Goal: Check status: Check status

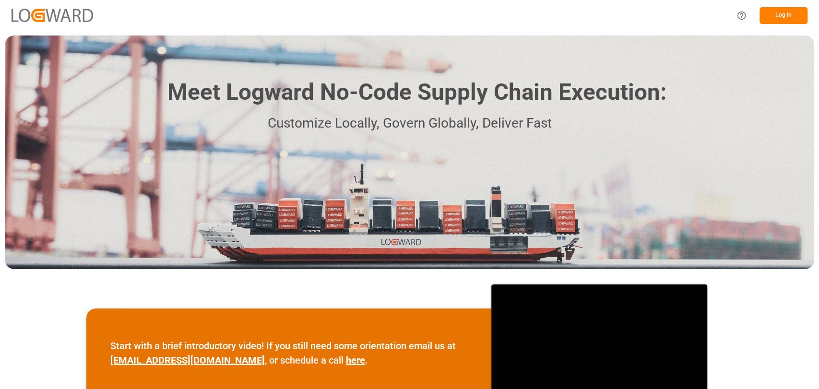
click at [776, 15] on button "Log In" at bounding box center [784, 15] width 48 height 17
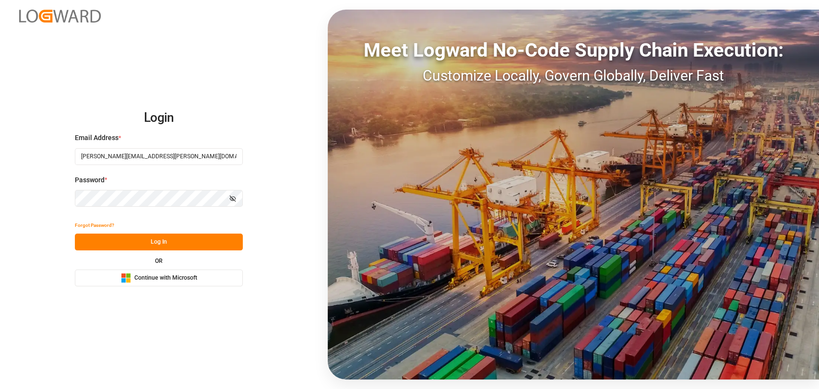
click at [159, 246] on button "Log In" at bounding box center [159, 242] width 168 height 17
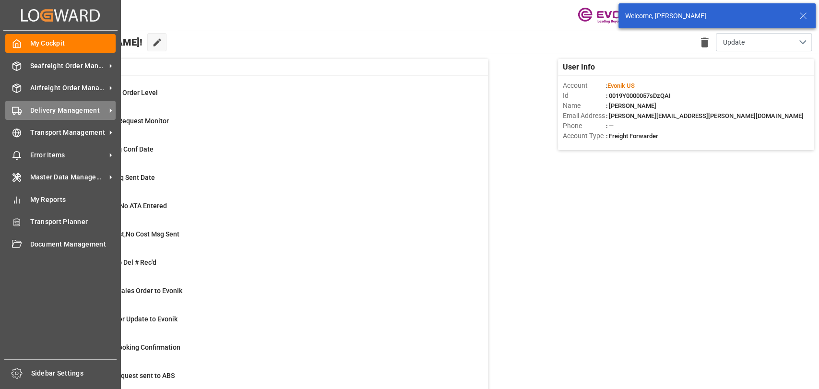
click at [52, 118] on div "Delivery Management Delivery Management" at bounding box center [60, 110] width 110 height 19
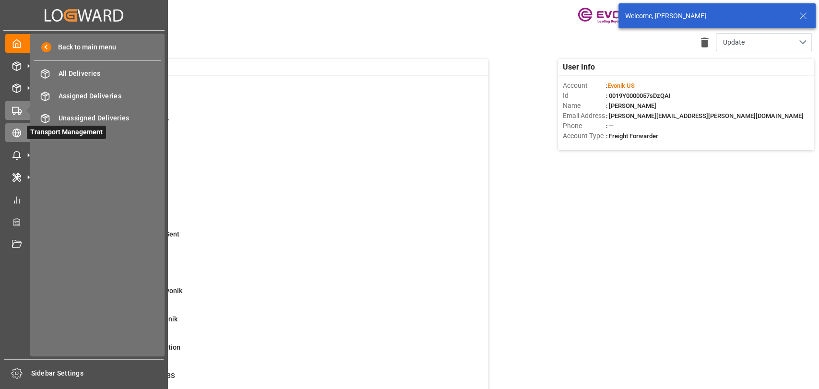
click at [18, 139] on div "Transport Management Transport Management" at bounding box center [83, 132] width 157 height 19
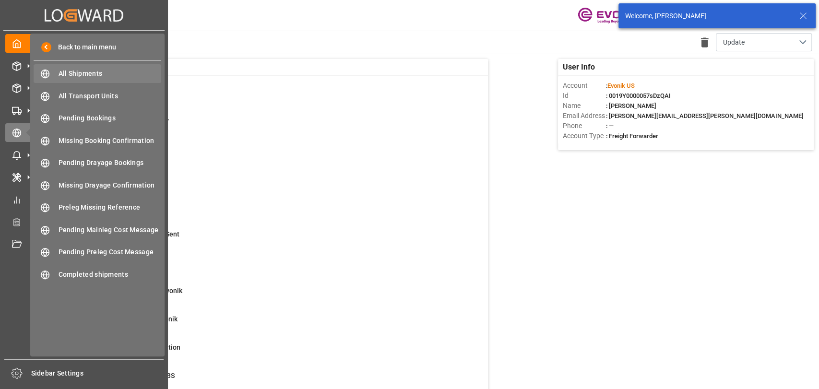
click at [117, 74] on span "All Shipments" at bounding box center [110, 74] width 103 height 10
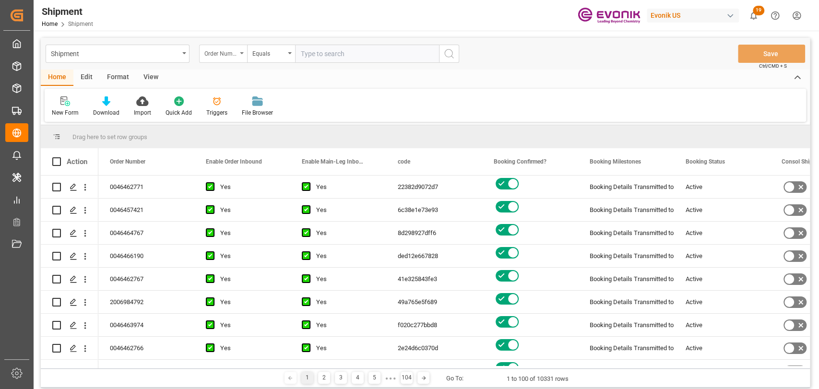
click at [234, 52] on div "Order Number" at bounding box center [221, 52] width 33 height 11
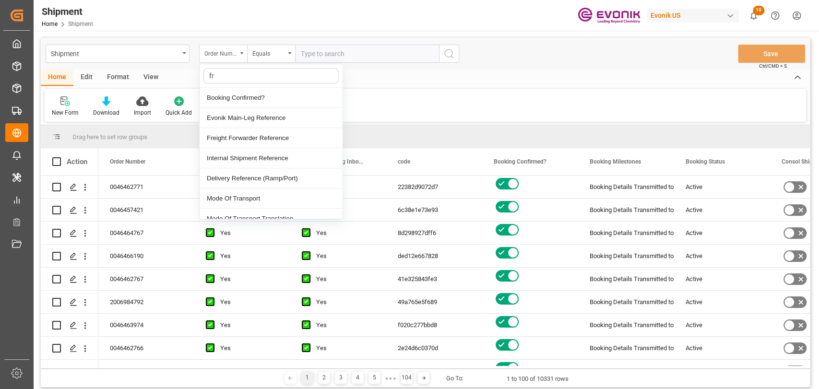
type input "fre"
drag, startPoint x: 230, startPoint y: 97, endPoint x: 334, endPoint y: 64, distance: 108.9
click at [236, 96] on div "Freight Forwarder Reference" at bounding box center [271, 98] width 143 height 20
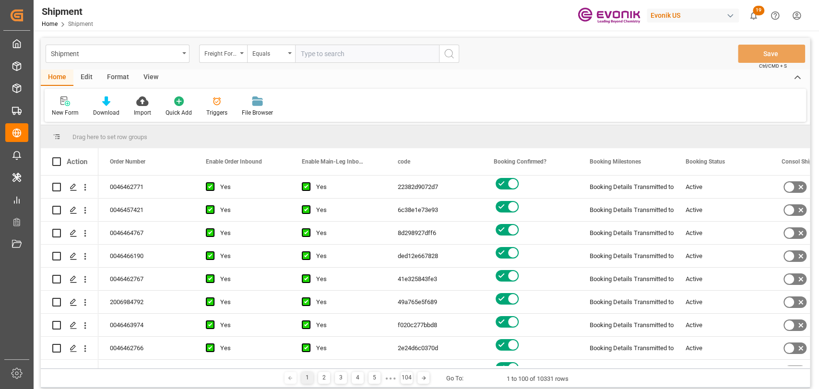
click at [411, 49] on input "text" at bounding box center [367, 54] width 144 height 18
paste input "250905000090"
type input "250905000090"
click at [450, 57] on circle "search button" at bounding box center [449, 53] width 8 height 8
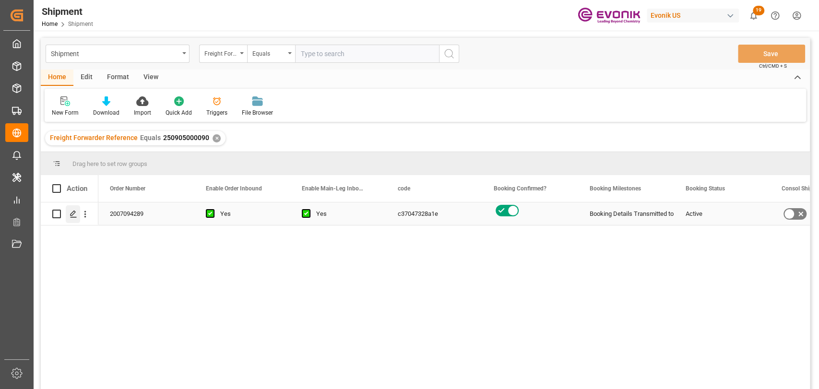
click at [75, 217] on line "Press SPACE to select this row." at bounding box center [74, 217] width 6 height 0
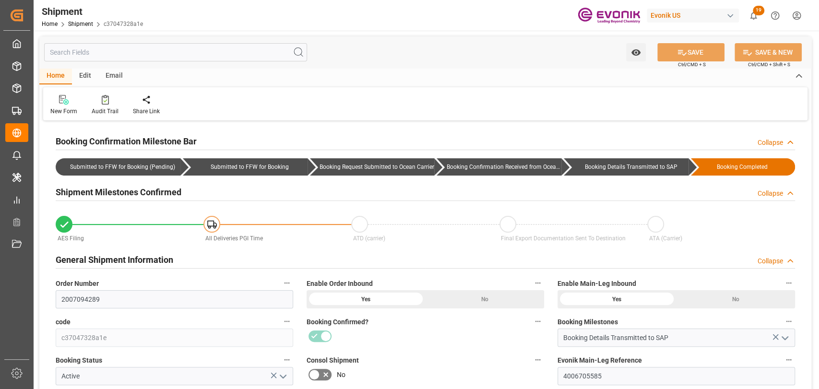
click at [170, 48] on input "text" at bounding box center [175, 52] width 263 height 18
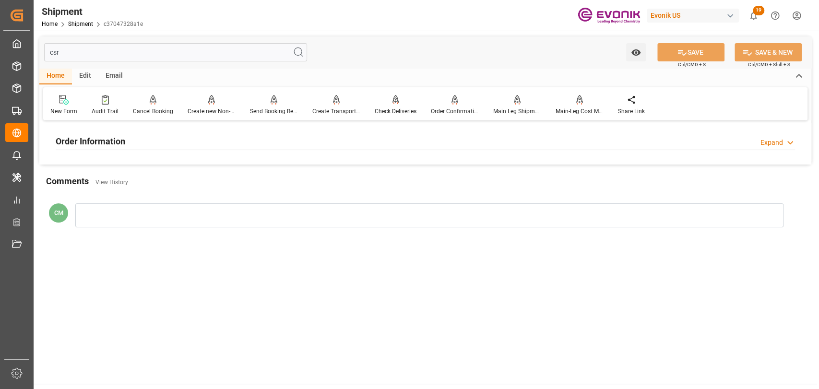
click at [119, 140] on h2 "Order Information" at bounding box center [91, 141] width 70 height 13
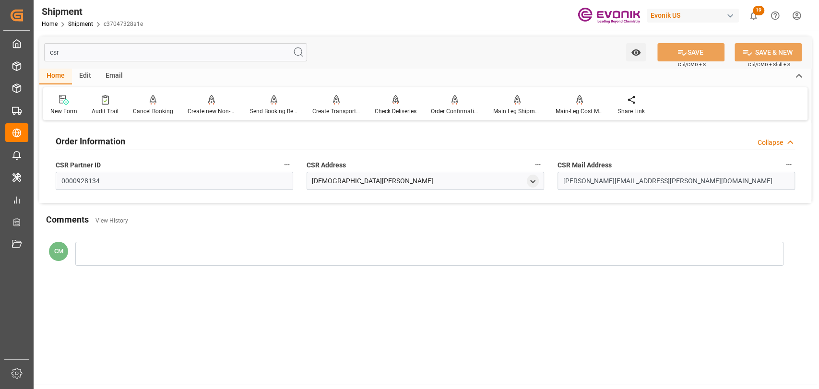
click at [182, 49] on input "csr" at bounding box center [175, 52] width 263 height 18
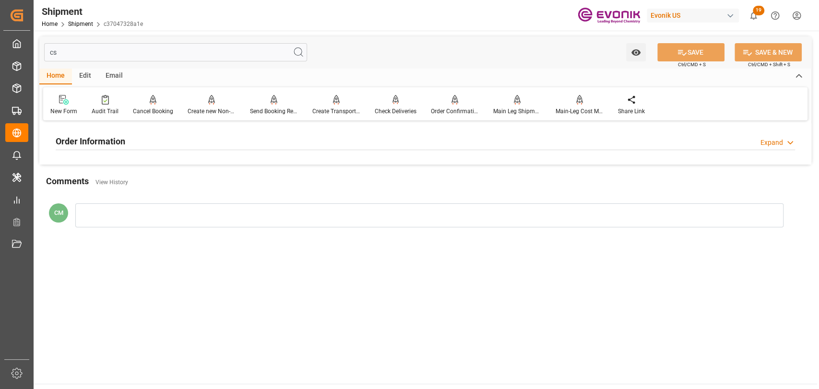
type input "c"
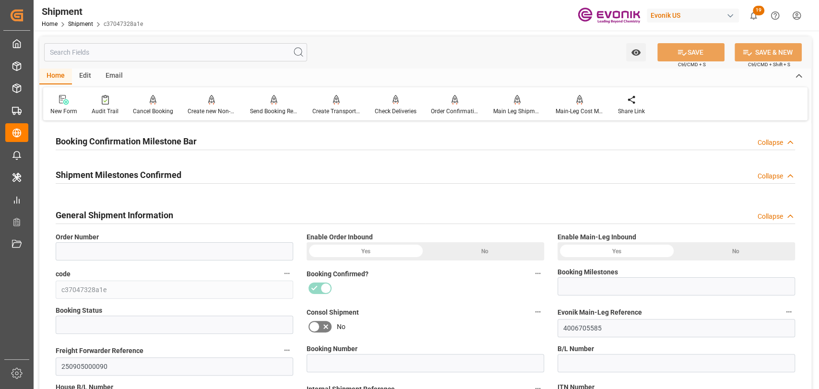
type input "2007094289"
type input "Booking Details Transmitted to SAP"
type input "Active"
type input "257769190"
type input "MAEU257769190, 257769190"
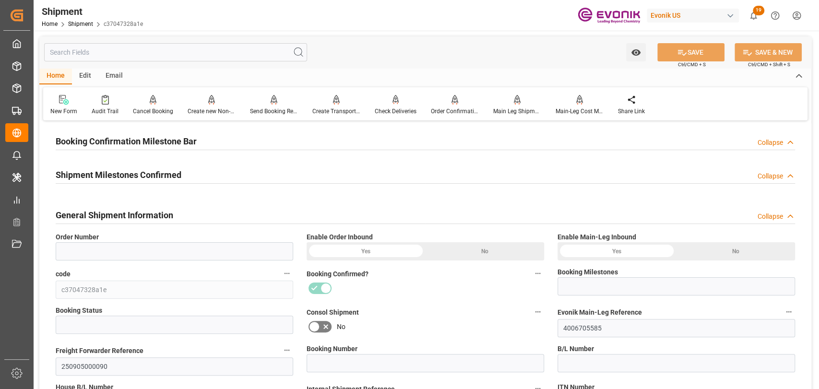
type input "P2P"
type input "45"
type input "FCL"
type input "0006"
type input "20GP"
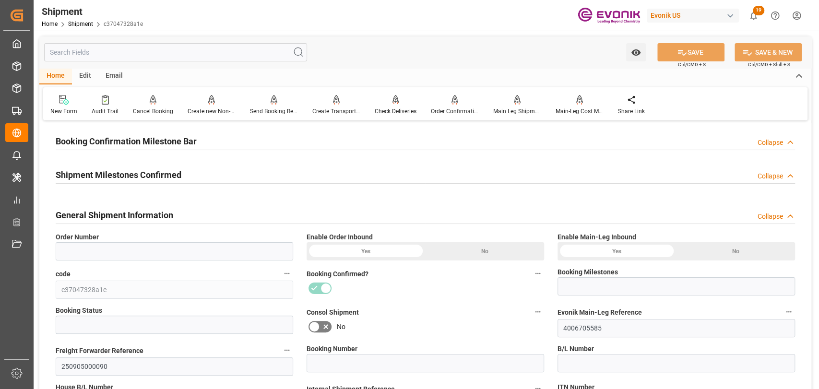
type input "3011768793"
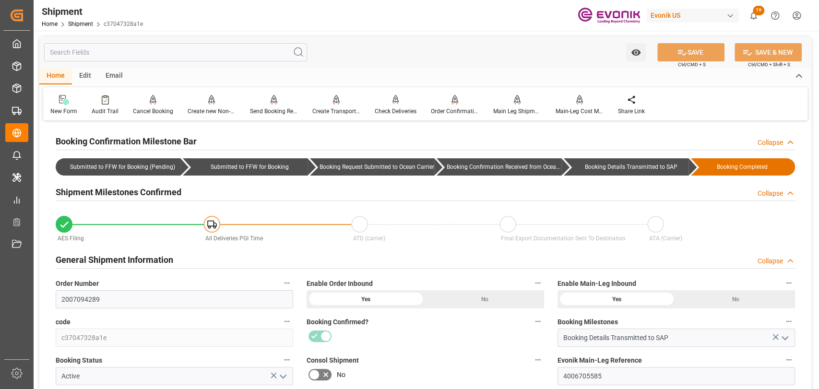
drag, startPoint x: 236, startPoint y: 45, endPoint x: 232, endPoint y: 48, distance: 5.5
click at [236, 45] on input "text" at bounding box center [175, 52] width 263 height 18
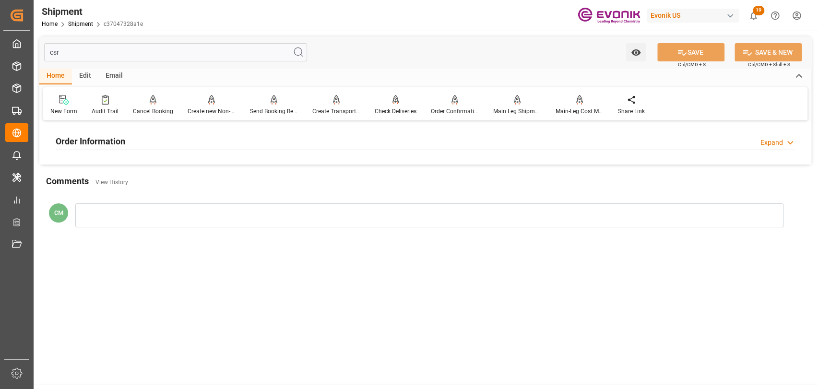
drag, startPoint x: 143, startPoint y: 133, endPoint x: 143, endPoint y: 139, distance: 5.3
click at [143, 139] on div "Order Information Expand" at bounding box center [426, 141] width 740 height 18
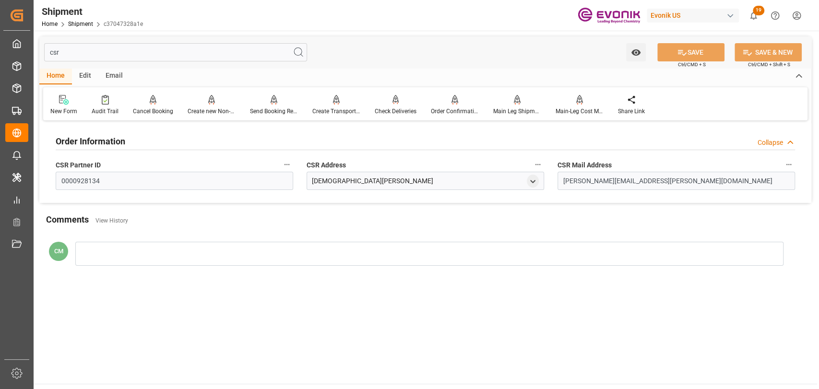
click at [168, 58] on input "csr" at bounding box center [175, 52] width 263 height 18
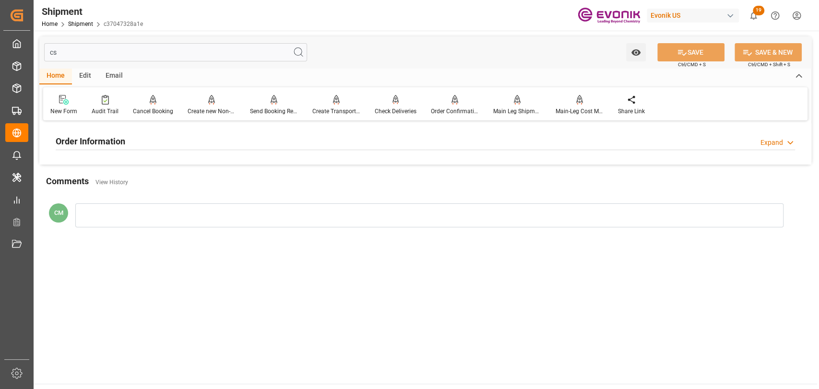
type input "c"
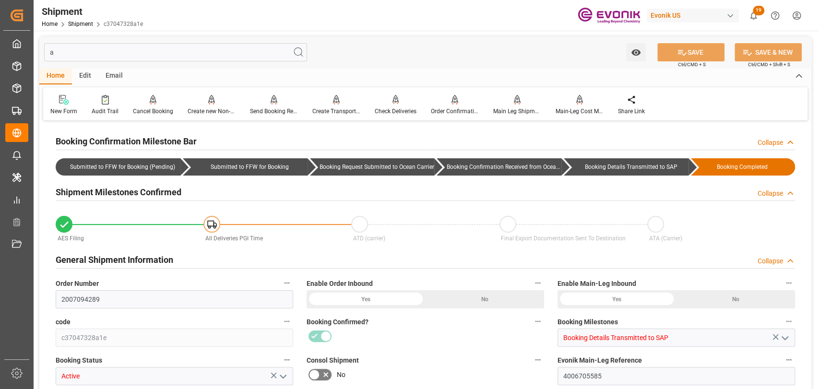
type input "ad"
type input "USHOU"
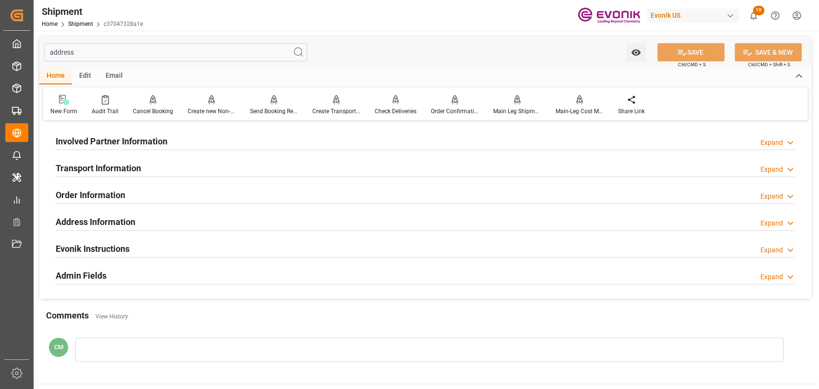
click at [265, 135] on div "Involved Partner Information Expand" at bounding box center [426, 141] width 740 height 18
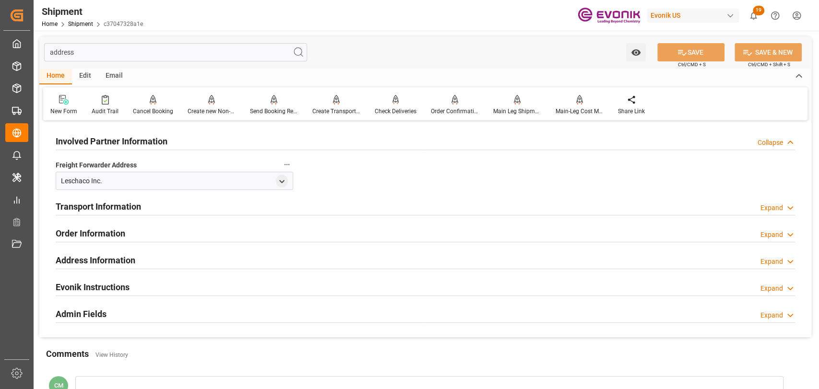
click at [130, 204] on h2 "Transport Information" at bounding box center [98, 206] width 85 height 13
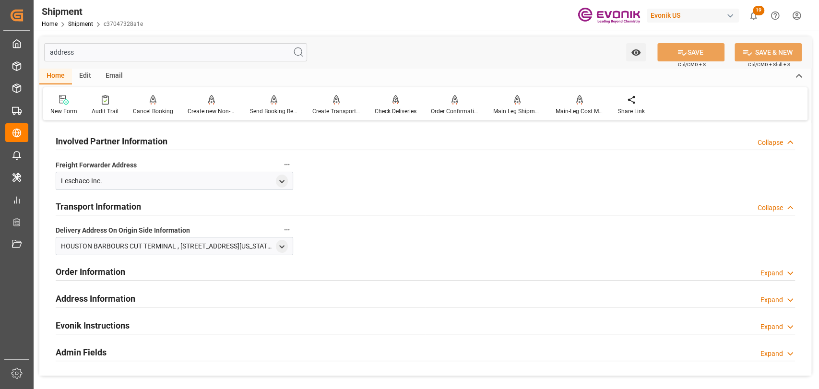
click at [130, 204] on h2 "Transport Information" at bounding box center [98, 206] width 85 height 13
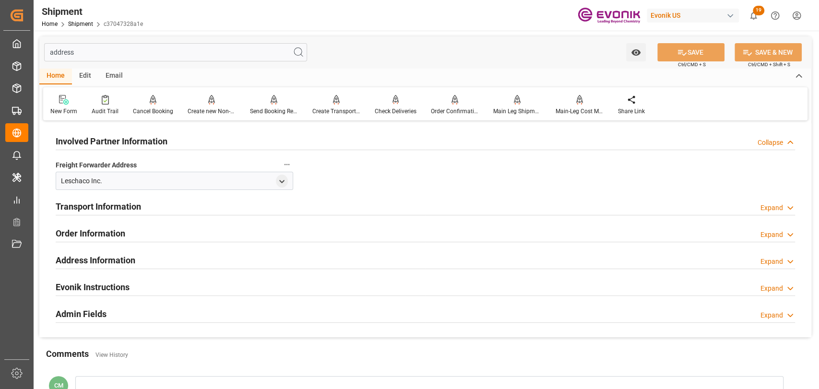
click at [101, 306] on div "Admin Fields" at bounding box center [81, 313] width 51 height 18
click at [104, 288] on h2 "Evonik Instructions" at bounding box center [93, 287] width 74 height 13
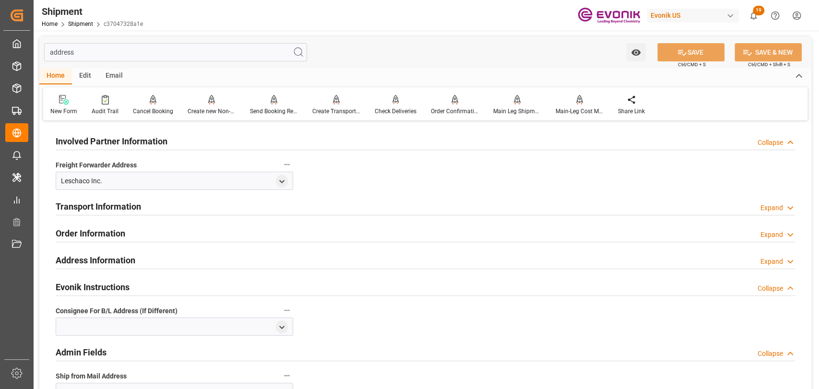
click at [104, 262] on h2 "Address Information" at bounding box center [96, 260] width 80 height 13
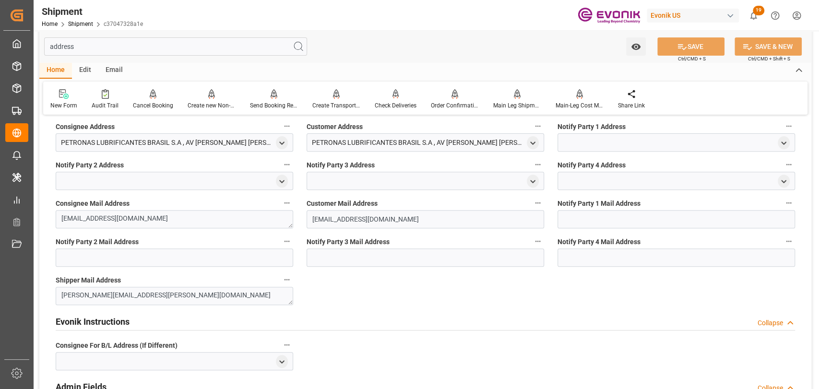
scroll to position [213, 0]
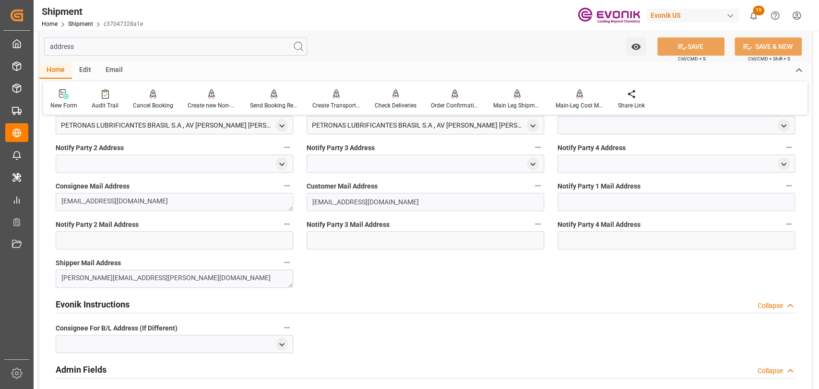
drag, startPoint x: 130, startPoint y: 42, endPoint x: 35, endPoint y: 43, distance: 94.6
click at [35, 43] on div "address Watch Option SAVE Ctrl/CMD + S SAVE & NEW Ctrl/CMD + Shift + S Home Edi…" at bounding box center [426, 167] width 784 height 698
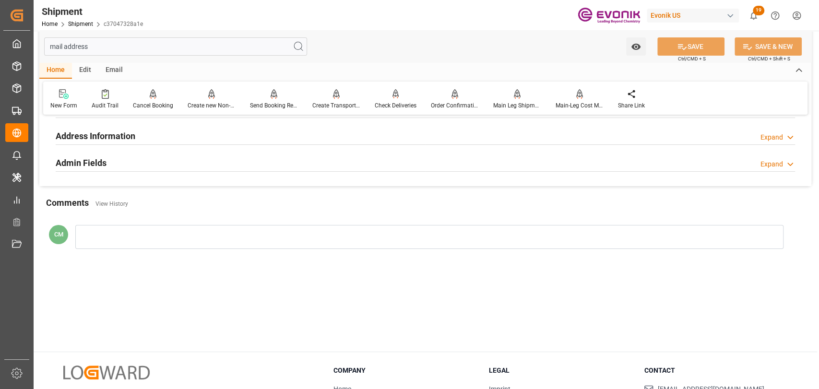
scroll to position [0, 0]
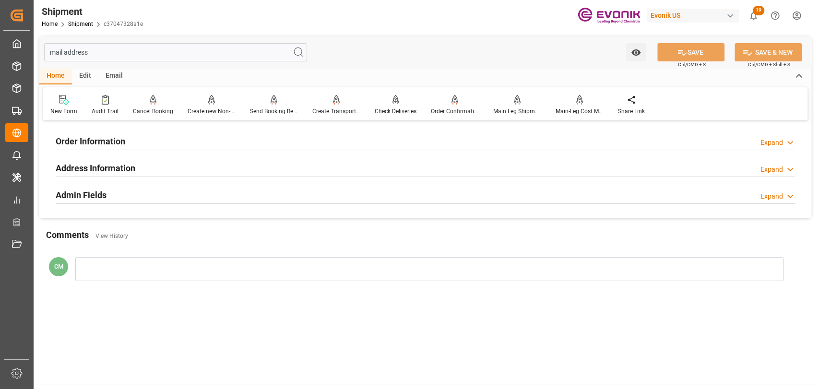
type input "mail address"
click at [125, 144] on h2 "Order Information" at bounding box center [91, 141] width 70 height 13
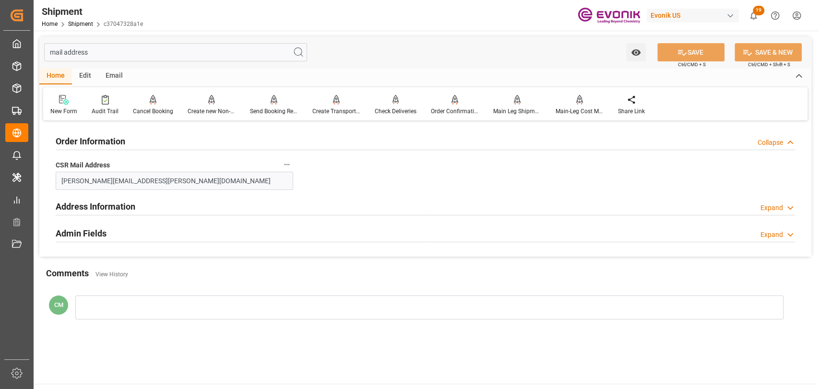
click at [244, 211] on div "Address Information Expand" at bounding box center [426, 206] width 740 height 18
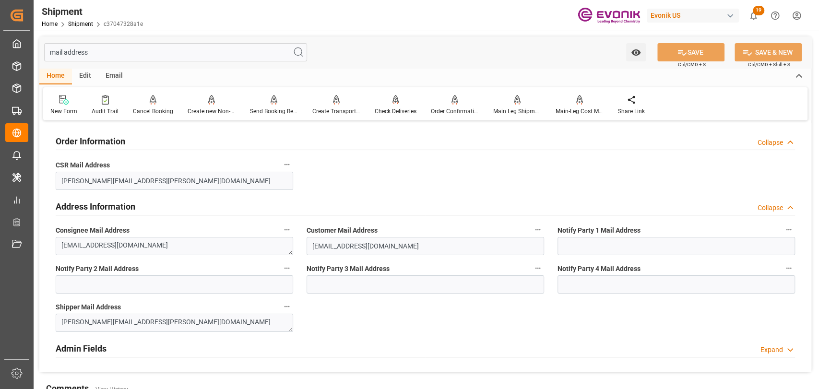
click at [94, 354] on h2 "Admin Fields" at bounding box center [81, 348] width 51 height 13
drag, startPoint x: 117, startPoint y: 49, endPoint x: -119, endPoint y: 50, distance: 236.2
click at [0, 50] on html "Created by potrace 1.15, written by Peter Selinger 2001-2017 Created by potrace…" at bounding box center [409, 194] width 819 height 389
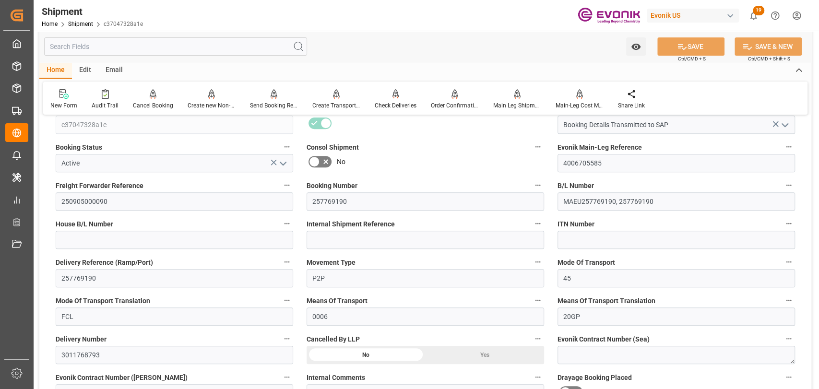
scroll to position [107, 0]
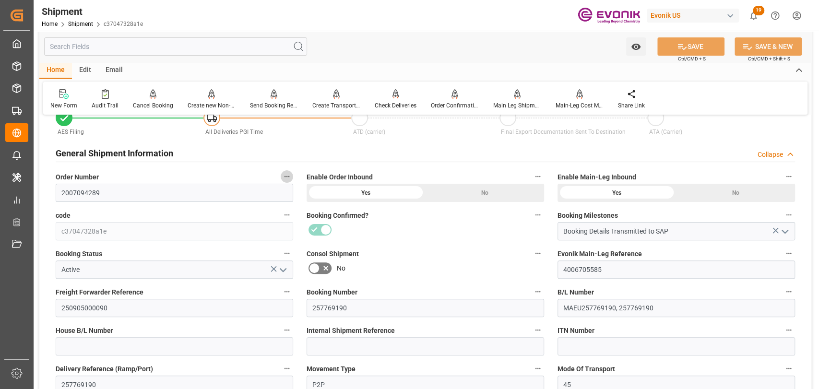
click at [286, 176] on icon "button" at bounding box center [287, 177] width 8 height 8
click at [87, 193] on div at bounding box center [409, 194] width 819 height 389
click at [87, 193] on div "Audits" at bounding box center [409, 194] width 819 height 389
drag, startPoint x: 105, startPoint y: 191, endPoint x: -186, endPoint y: 196, distance: 291.5
click at [0, 196] on html "Created by potrace 1.15, written by Peter Selinger 2001-2017 Created by potrace…" at bounding box center [409, 194] width 819 height 389
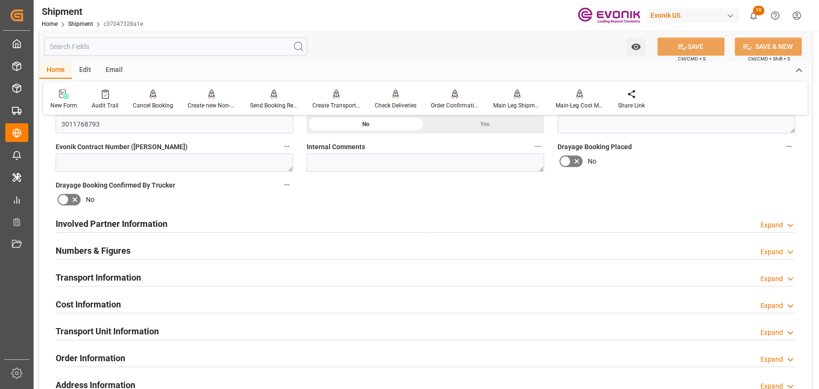
scroll to position [426, 0]
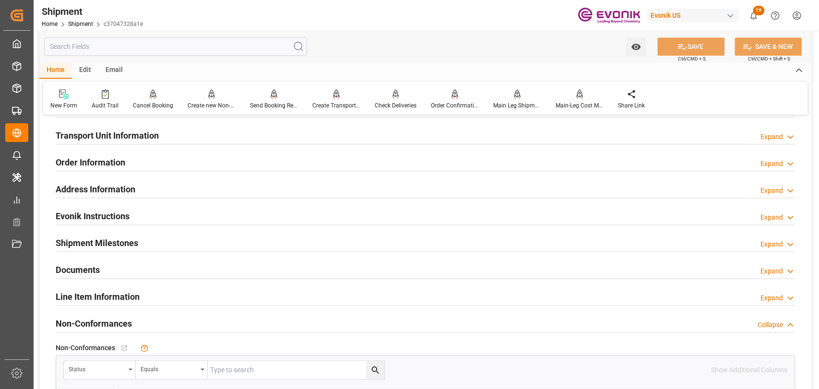
click at [106, 294] on h2 "Line Item Information" at bounding box center [98, 296] width 84 height 13
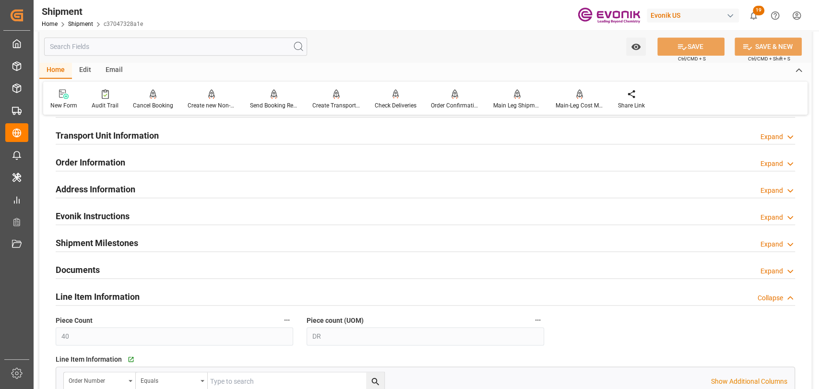
scroll to position [746, 0]
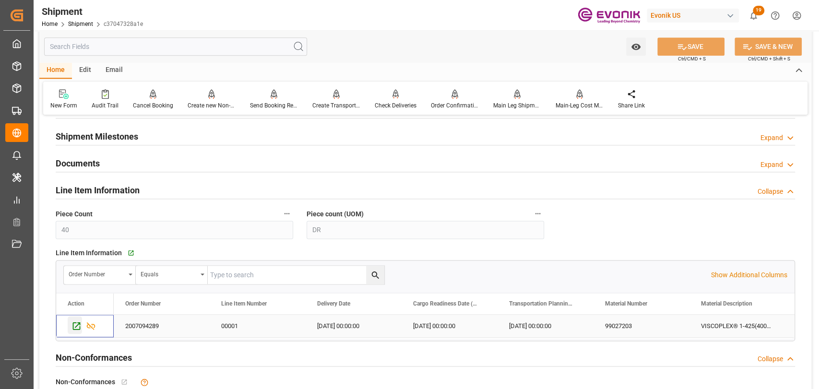
click at [72, 325] on icon "Press SPACE to select this row." at bounding box center [77, 326] width 10 height 10
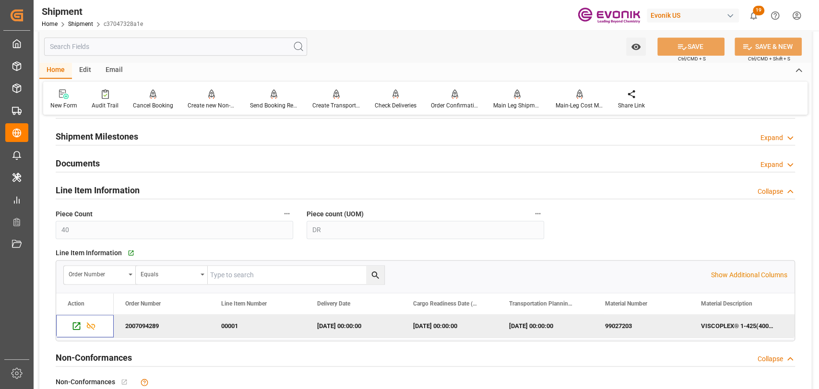
click at [138, 51] on input "text" at bounding box center [175, 46] width 263 height 18
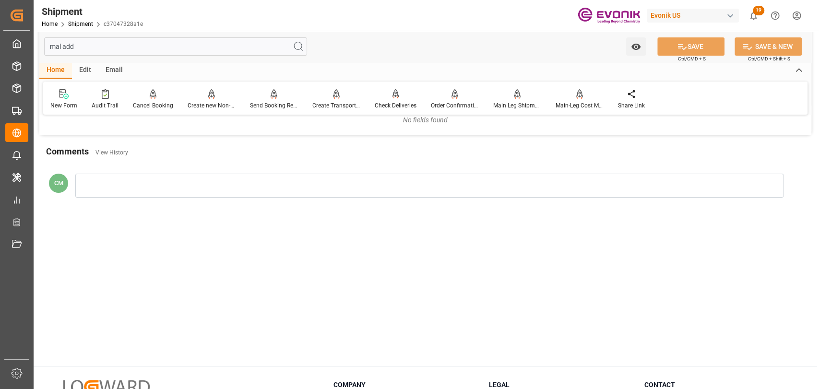
scroll to position [0, 0]
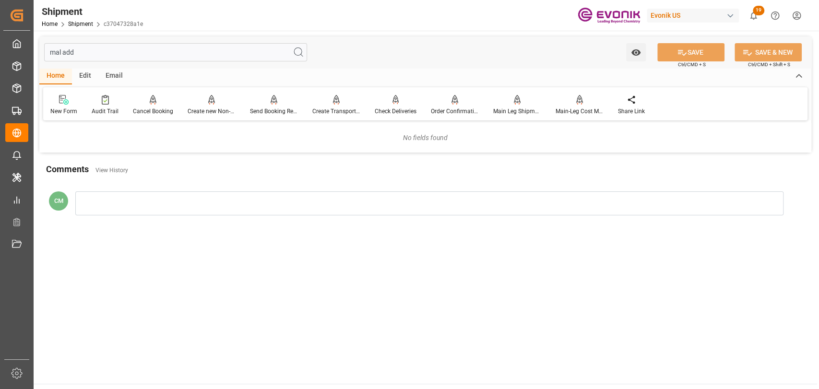
click at [60, 51] on input "mal add" at bounding box center [175, 52] width 263 height 18
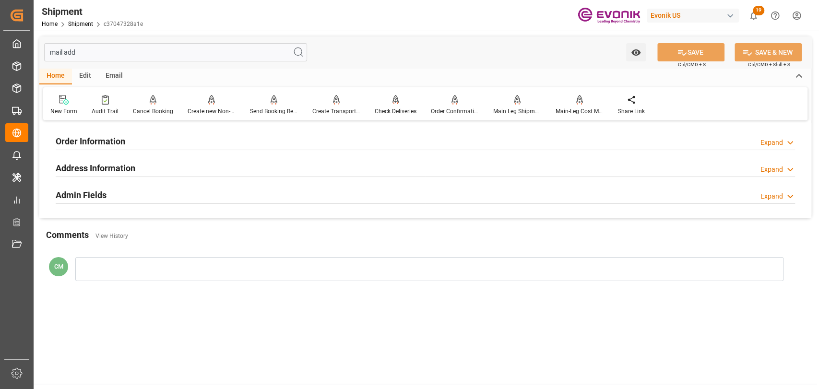
type input "mail add"
click at [95, 189] on h2 "Admin Fields" at bounding box center [81, 195] width 51 height 13
click at [113, 163] on h2 "Address Information" at bounding box center [96, 168] width 80 height 13
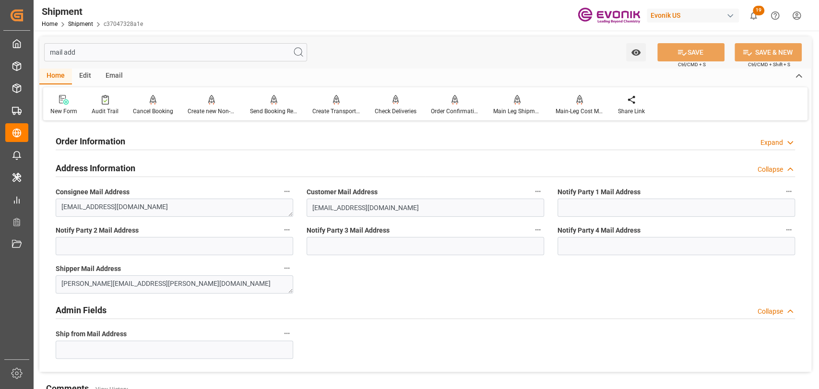
click at [116, 137] on h2 "Order Information" at bounding box center [91, 141] width 70 height 13
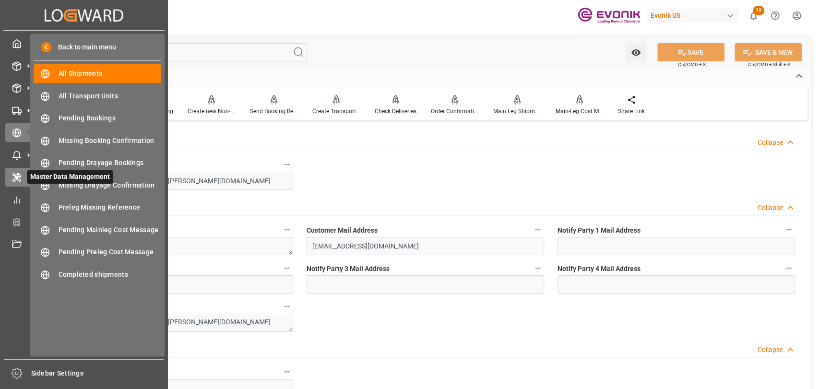
click at [24, 175] on icon at bounding box center [29, 177] width 10 height 10
click at [27, 177] on span "Master Data Management" at bounding box center [70, 176] width 86 height 13
drag, startPoint x: 147, startPoint y: 56, endPoint x: 12, endPoint y: 55, distance: 135.4
click at [12, 55] on div "Created by potrace 1.15, written by Peter Selinger 2001-2017 Created by potrace…" at bounding box center [409, 194] width 819 height 389
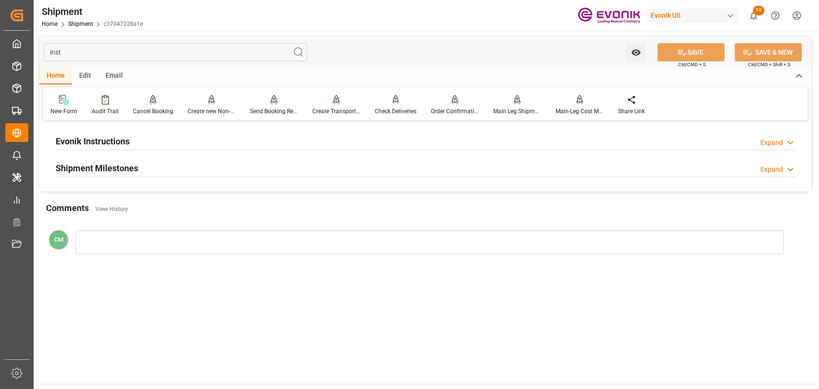
click at [191, 144] on div "Evonik Instructions Expand" at bounding box center [426, 141] width 740 height 18
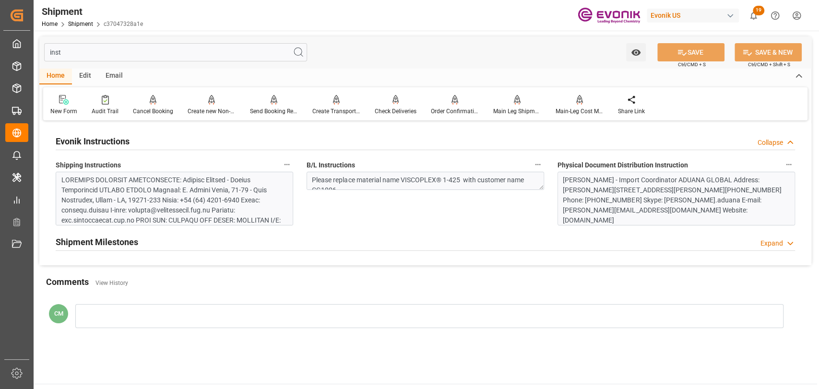
click at [142, 185] on div at bounding box center [171, 316] width 220 height 282
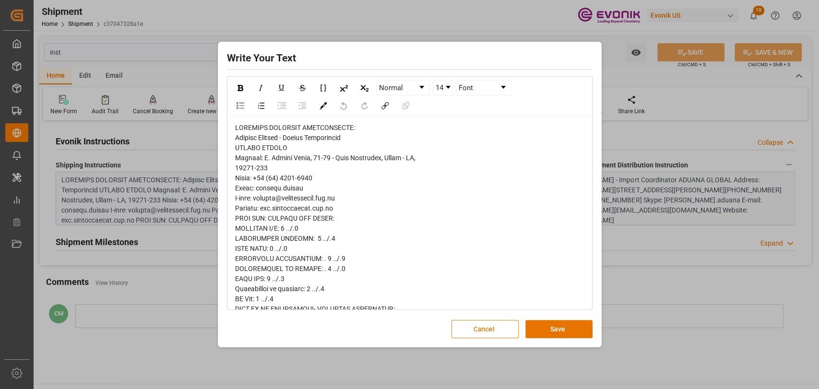
click at [482, 333] on button "Cancel" at bounding box center [485, 329] width 67 height 18
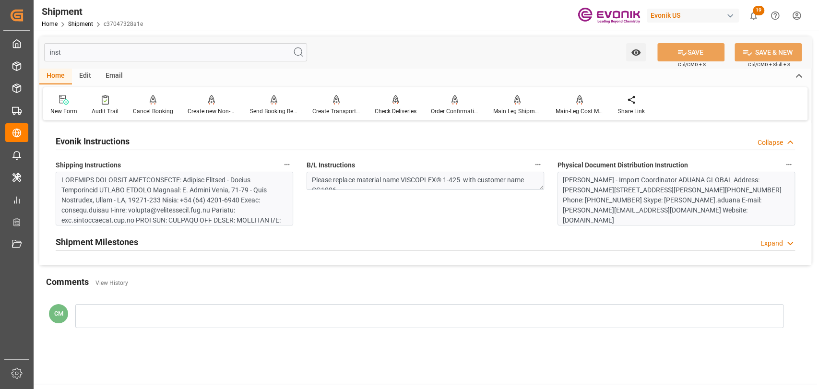
drag, startPoint x: 161, startPoint y: 47, endPoint x: 37, endPoint y: 51, distance: 123.9
click at [36, 51] on div "inst Watch Option SAVE Ctrl/CMD + S SAVE & NEW Ctrl/CMD + Shift + S Home Edit E…" at bounding box center [426, 190] width 784 height 319
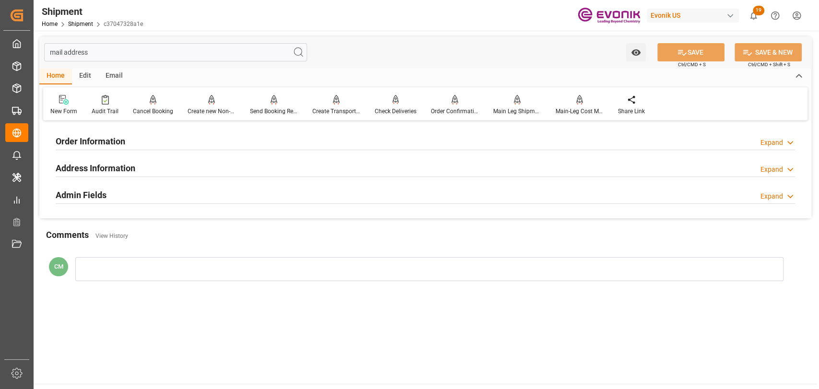
type input "mail address"
click at [149, 169] on div "Address Information Expand" at bounding box center [426, 167] width 740 height 18
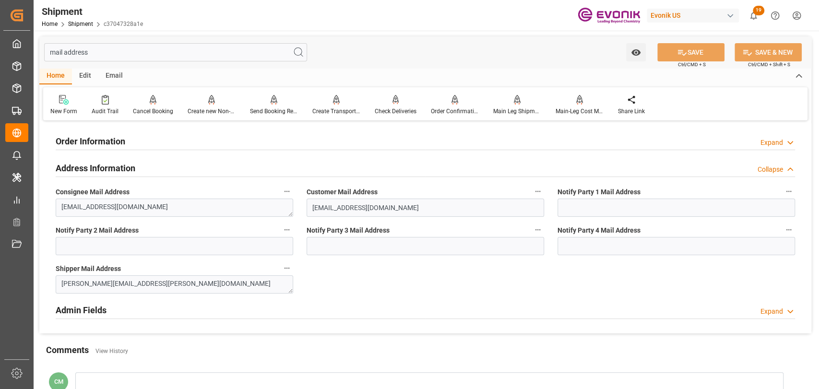
click at [111, 144] on h2 "Order Information" at bounding box center [91, 141] width 70 height 13
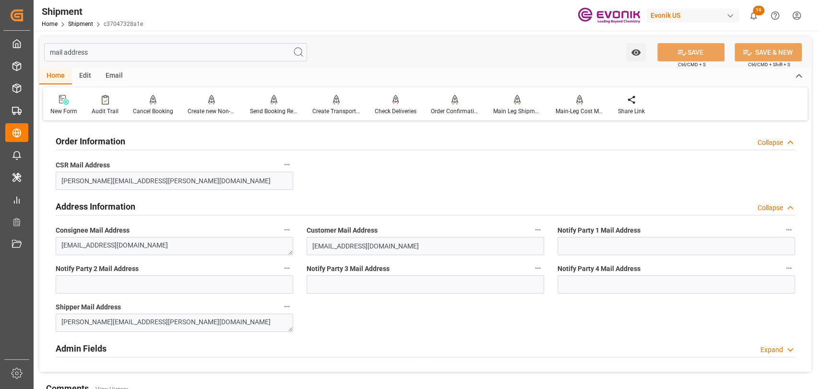
drag, startPoint x: 184, startPoint y: 47, endPoint x: 114, endPoint y: 55, distance: 70.0
click at [0, 46] on html "Created by potrace 1.15, written by Peter Selinger 2001-2017 Created by potrace…" at bounding box center [409, 194] width 819 height 389
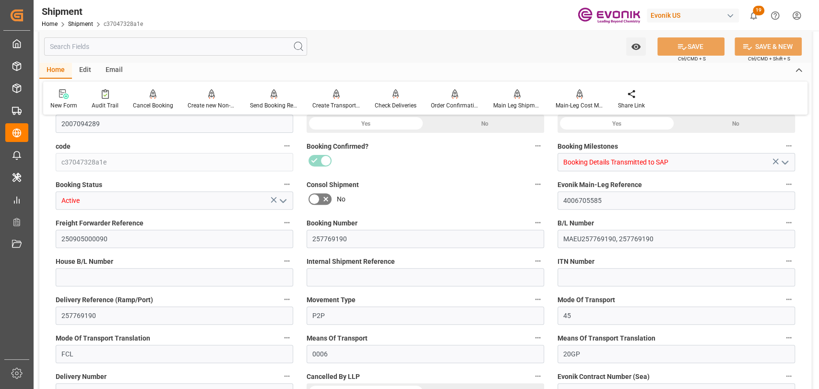
type input "USHOU"
type input "BRSSZ"
type input "9624299"
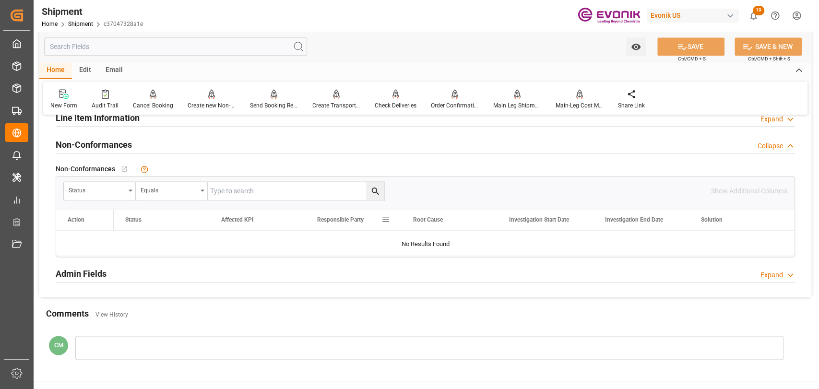
type input "09-14-2025 00:00"
type input "10-05-2025 00:00"
type input "09-11-2025 16:00"
type input "09-10-2025 16:00"
type input "09-04-2025 00:00"
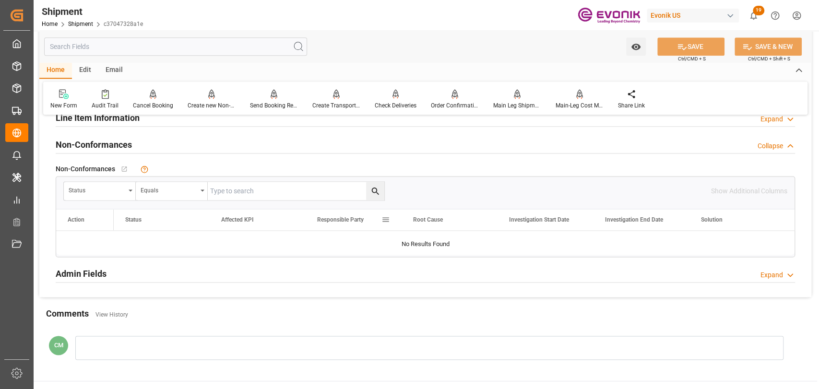
type input "09-11-2025 16:00"
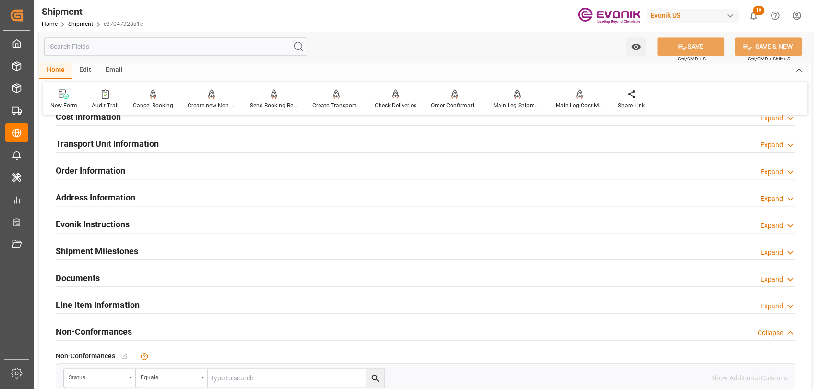
scroll to position [478, 0]
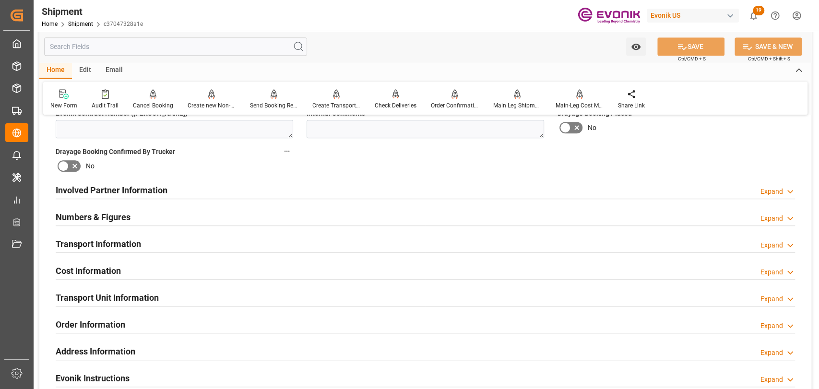
click at [130, 234] on div "Transport Information" at bounding box center [98, 243] width 85 height 18
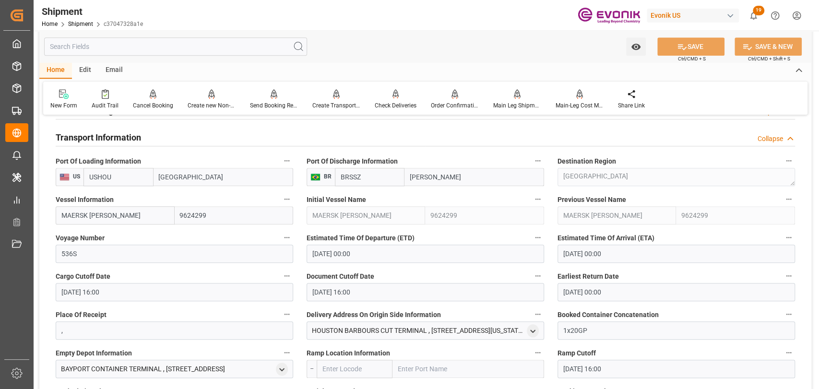
scroll to position [798, 0]
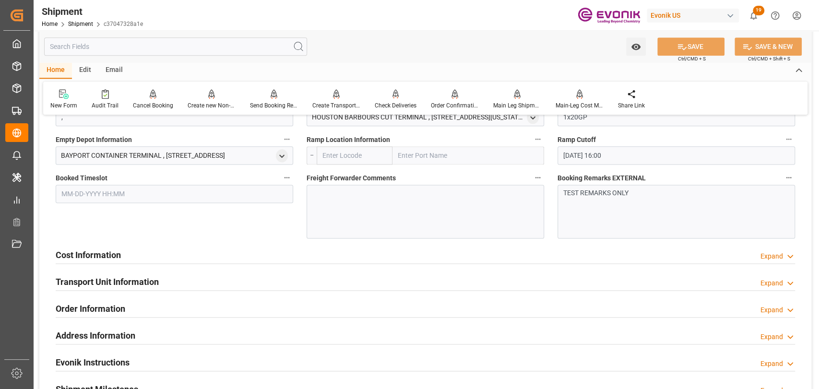
click at [634, 196] on p "TEST REMARKS ONLY" at bounding box center [673, 193] width 220 height 10
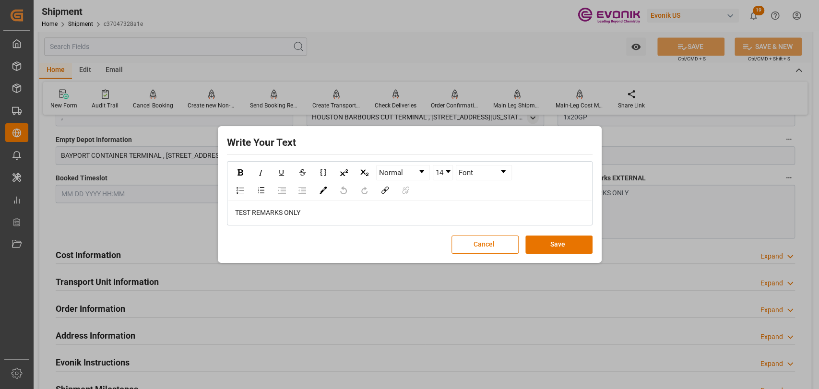
click at [494, 250] on button "Cancel" at bounding box center [485, 245] width 67 height 18
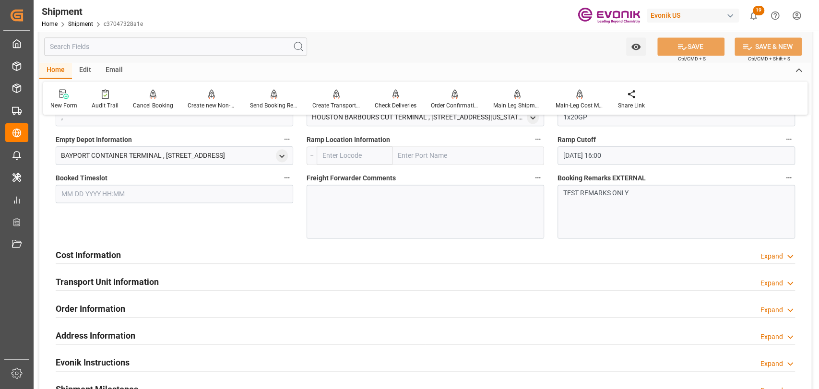
click at [611, 193] on p "TEST REMARKS ONLY" at bounding box center [673, 193] width 220 height 10
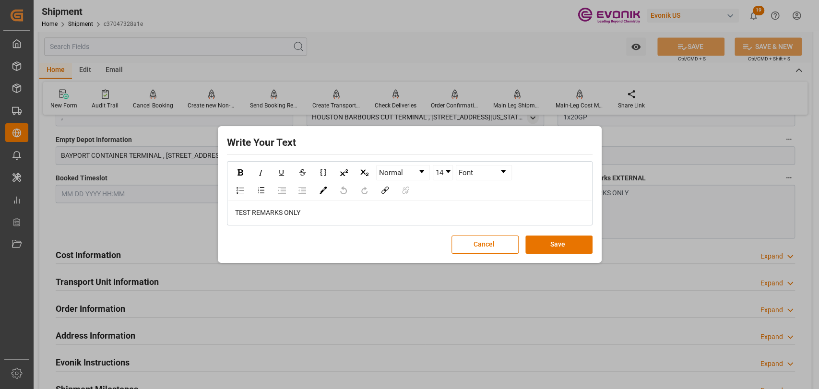
click at [285, 212] on span "TEST REMARKS ONLY" at bounding box center [267, 213] width 65 height 8
click at [491, 241] on button "Cancel" at bounding box center [485, 245] width 67 height 18
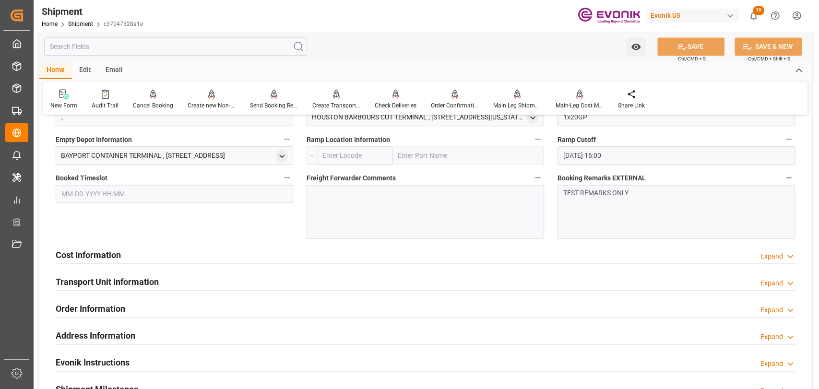
click at [150, 45] on input "text" at bounding box center [175, 46] width 263 height 18
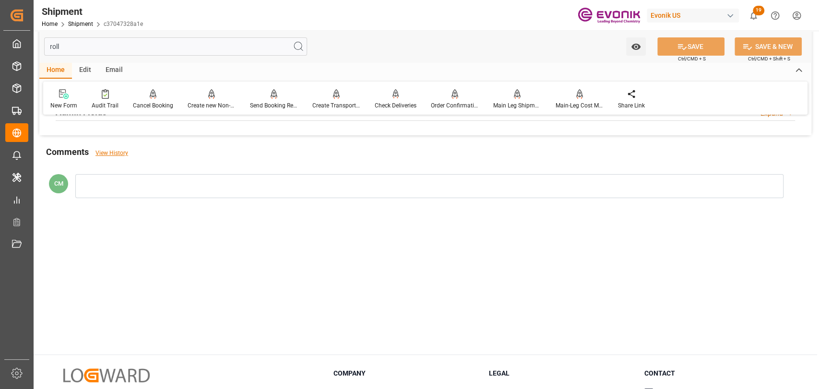
scroll to position [0, 0]
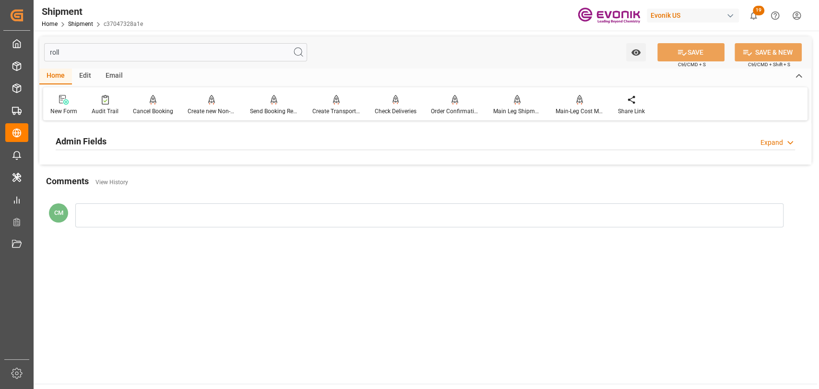
type input "roll"
click at [98, 146] on h2 "Admin Fields" at bounding box center [81, 141] width 51 height 13
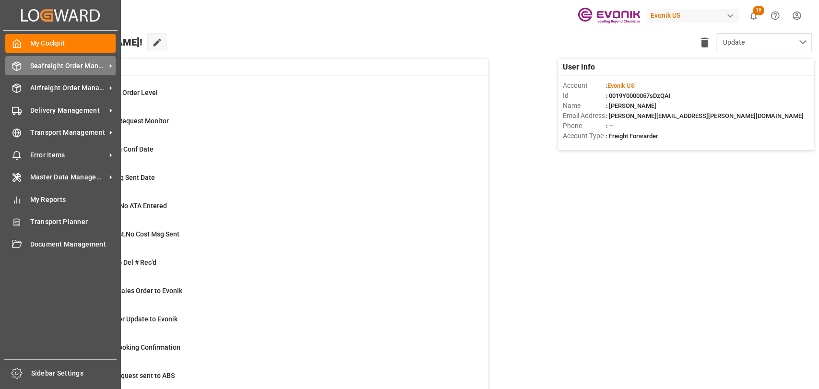
click at [23, 73] on div "Seafreight Order Management Seafreight Order Management" at bounding box center [60, 65] width 110 height 19
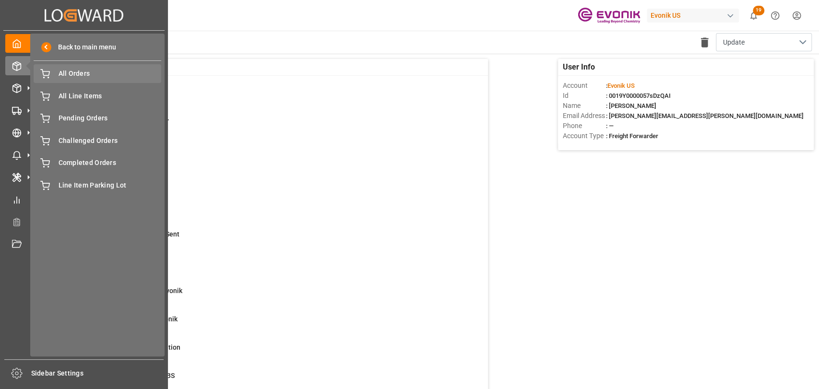
click at [96, 81] on div "All Orders All Orders" at bounding box center [98, 73] width 128 height 19
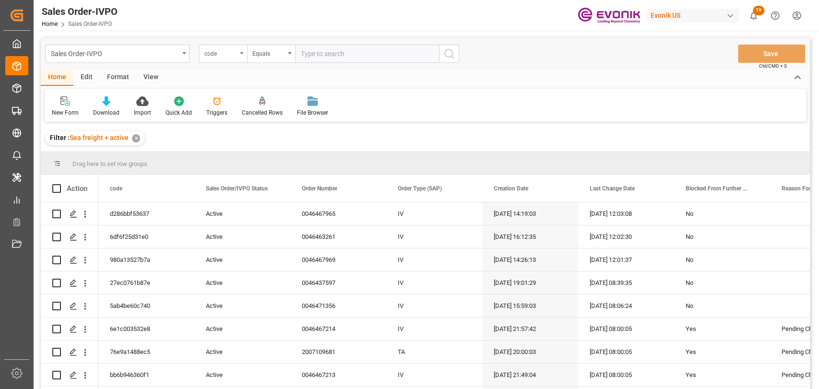
click at [236, 53] on div "code" at bounding box center [221, 52] width 33 height 11
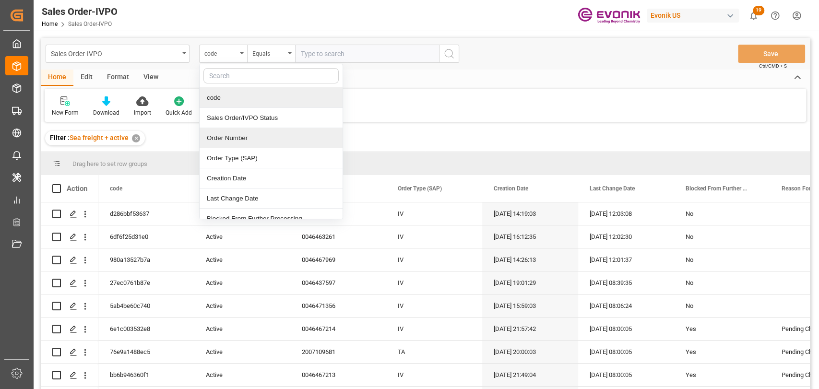
click at [226, 140] on div "Order Number" at bounding box center [271, 138] width 143 height 20
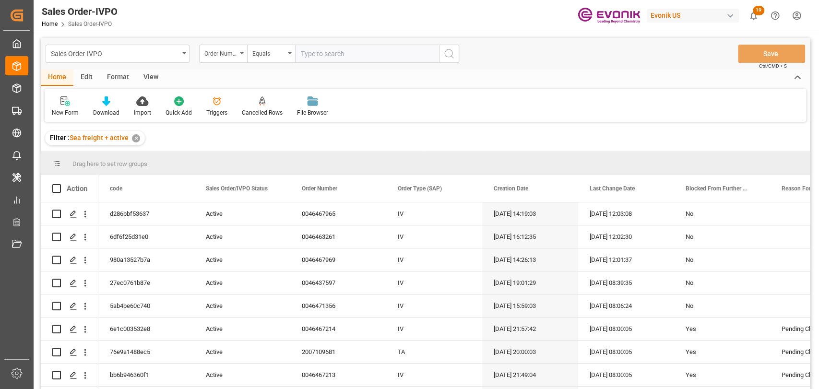
click at [306, 57] on input "text" at bounding box center [367, 54] width 144 height 18
paste input "2007094289"
type input "2007094289"
drag, startPoint x: 445, startPoint y: 60, endPoint x: 346, endPoint y: 95, distance: 106.0
click at [445, 60] on button "search button" at bounding box center [449, 54] width 20 height 18
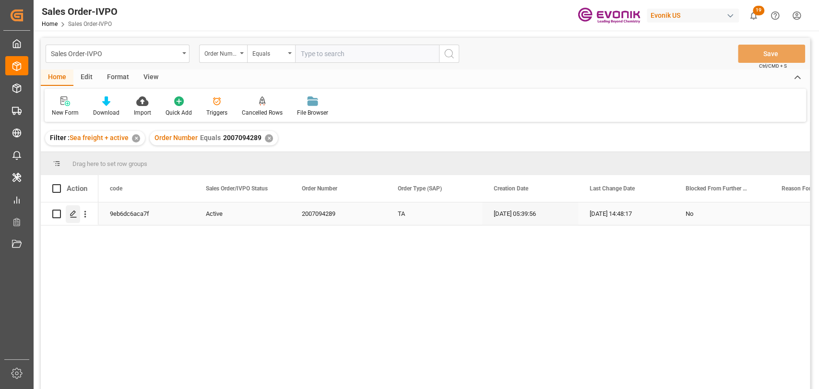
click at [68, 211] on div "Press SPACE to select this row." at bounding box center [73, 214] width 14 height 18
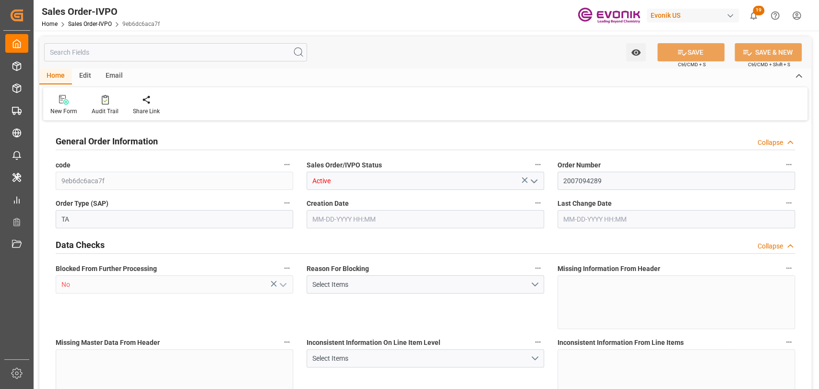
type input "BRSSZ"
type input "0"
type input "1"
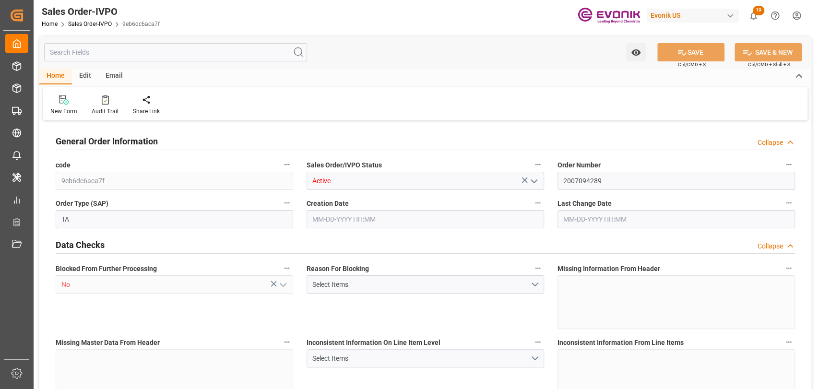
type input "8100"
type input "13.2102"
type input "17000"
type input "30"
type input "[DATE] 05:39"
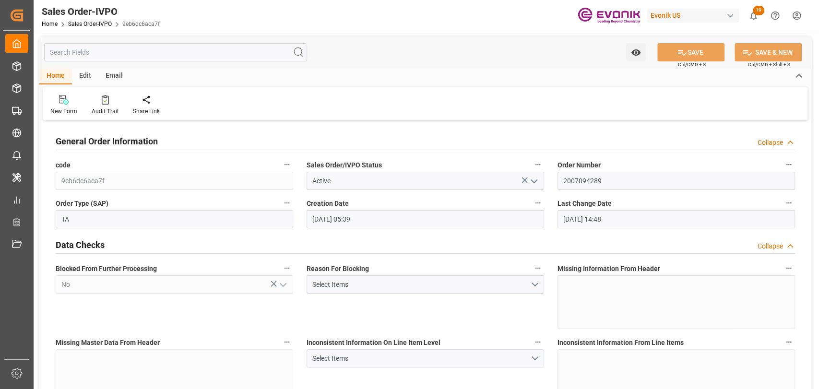
type input "[DATE] 14:48"
click at [146, 57] on input "text" at bounding box center [175, 52] width 263 height 18
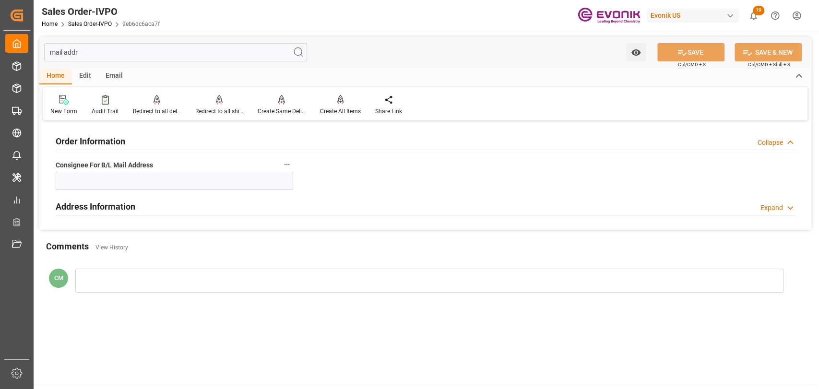
type input "mail addr"
click at [212, 207] on div "Address Information Expand" at bounding box center [426, 206] width 740 height 18
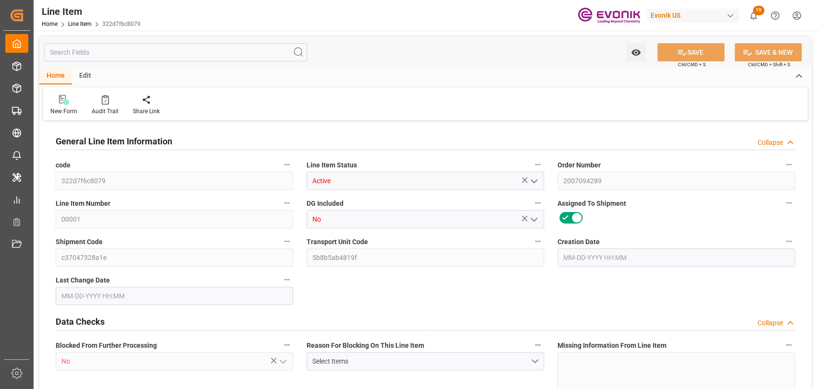
click at [119, 51] on input "text" at bounding box center [175, 52] width 263 height 18
type input "10"
type input "7640"
type input "7000"
type input "13.2102"
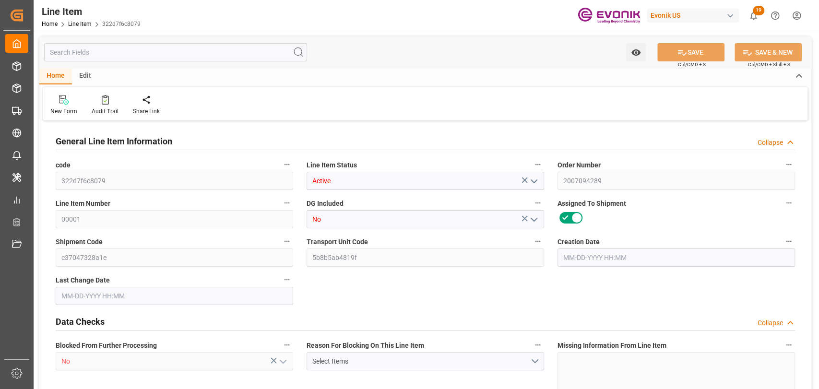
type input "40"
type input "55181"
type input "40"
type input "7000"
type input "7640"
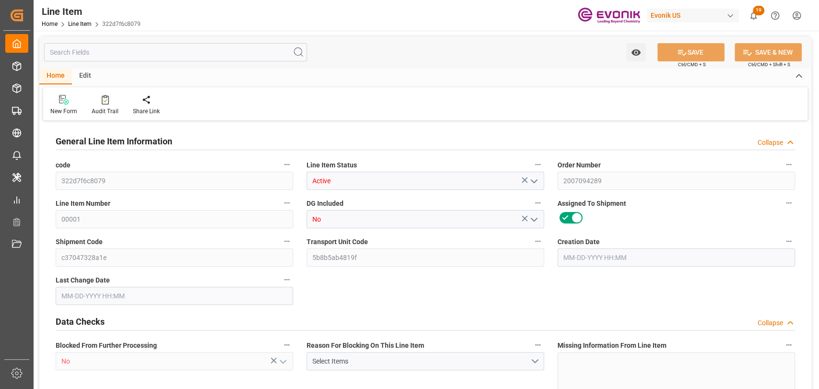
type input "7640"
type input "8100"
type input "7000"
type input "13.2102"
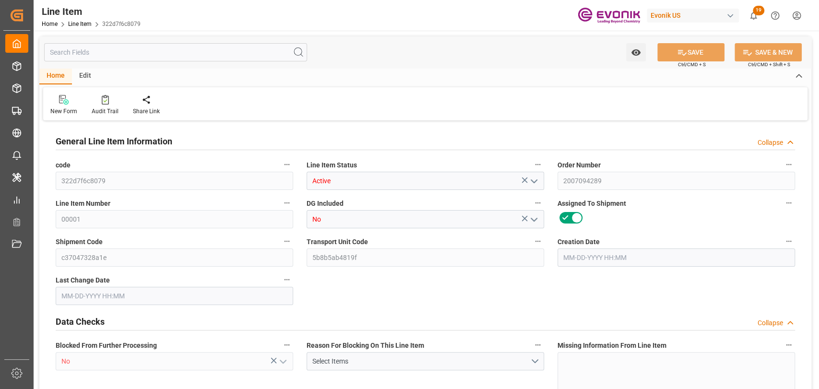
type input "13210.2"
type input "40"
type input "7640"
type input "7000"
type input "13.2102"
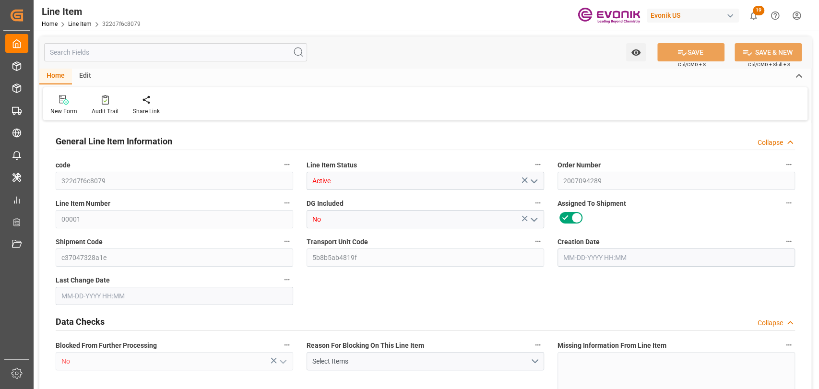
type input "[DATE] 05:39"
type input "[DATE] 14:48"
type input "10-04-2025"
type input "09-04-2025"
type input "08-27-2025"
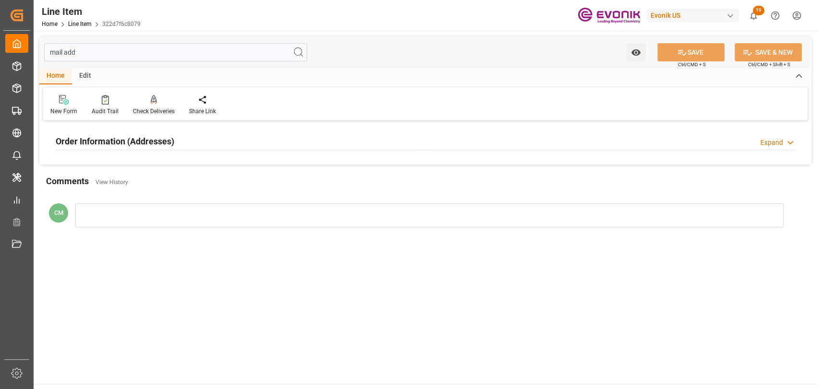
type input "mail add"
click at [120, 135] on h2 "Order Information (Addresses)" at bounding box center [115, 141] width 119 height 13
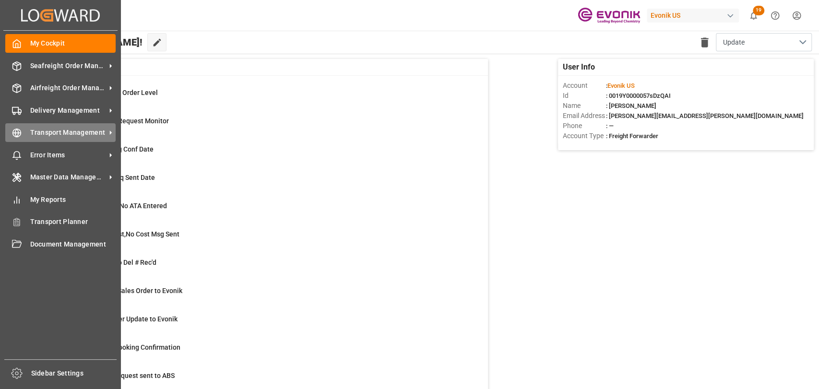
click at [23, 134] on div "Transport Management Transport Management" at bounding box center [60, 132] width 110 height 19
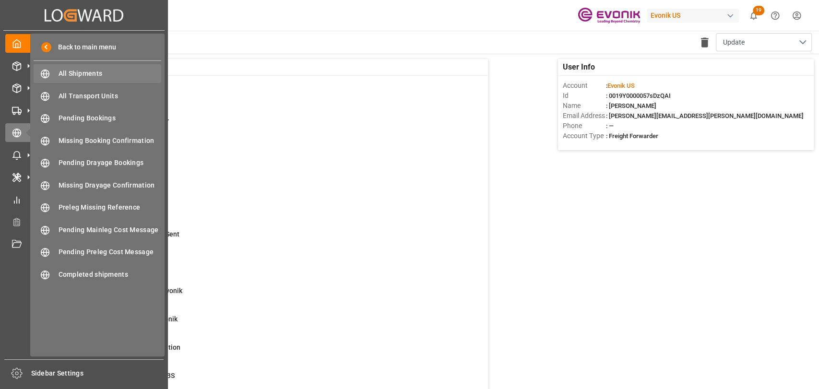
click at [104, 69] on span "All Shipments" at bounding box center [110, 74] width 103 height 10
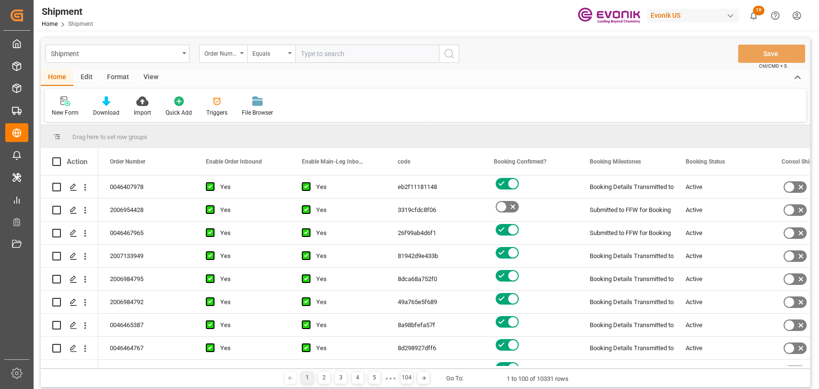
click at [120, 79] on div "Format" at bounding box center [118, 78] width 36 height 16
click at [72, 111] on div "Filter Rows" at bounding box center [66, 112] width 28 height 9
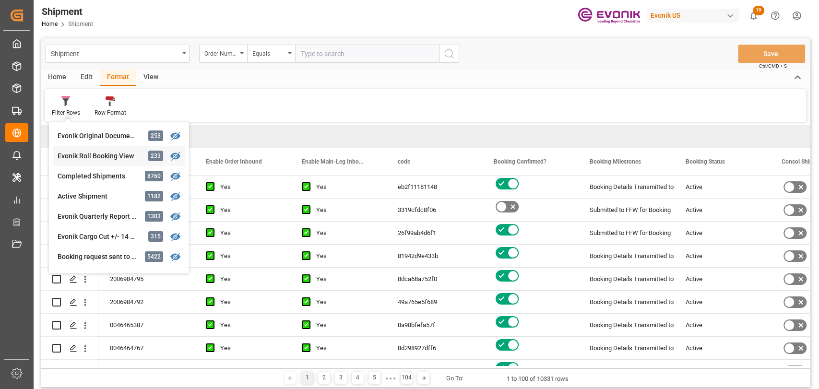
click at [89, 155] on div "Shipment Order Number Equals Save Ctrl/CMD + S Home Edit Format View Filter Row…" at bounding box center [426, 213] width 770 height 350
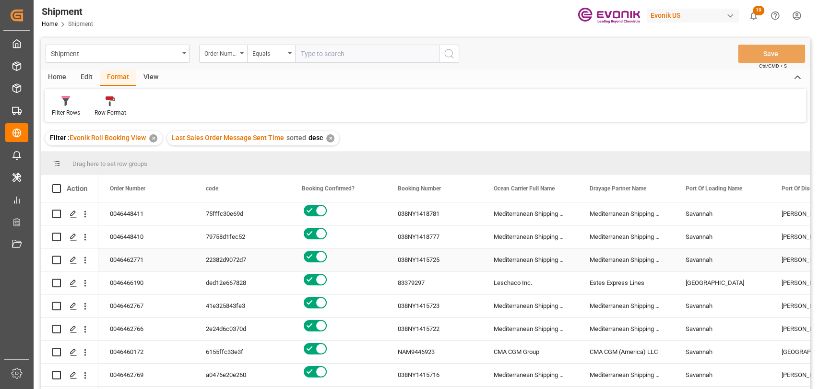
click at [515, 249] on div "Mediterranean Shipping Company" at bounding box center [530, 260] width 96 height 23
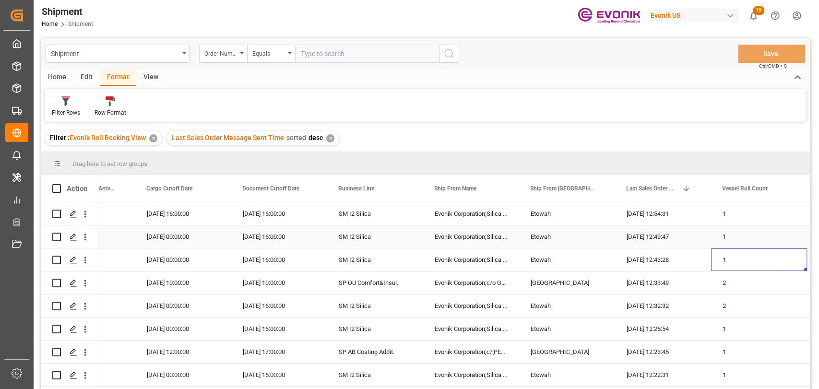
scroll to position [0, 1115]
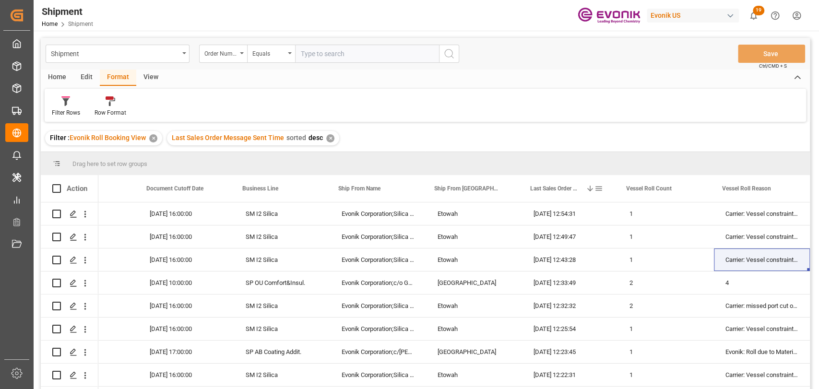
click at [602, 189] on span at bounding box center [599, 188] width 9 height 9
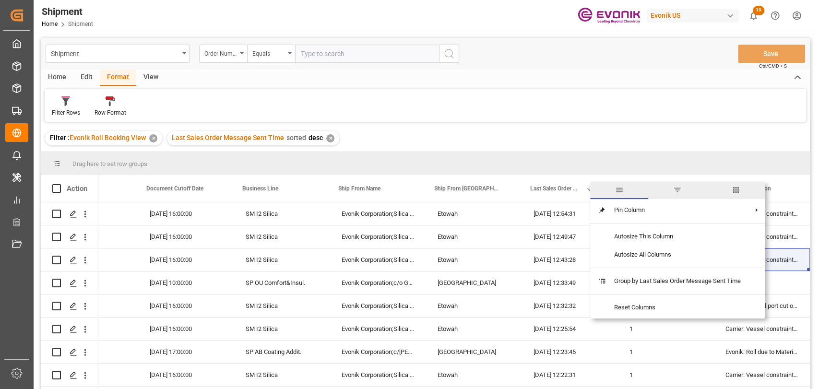
click at [656, 74] on div "Home Edit Format View" at bounding box center [426, 78] width 770 height 16
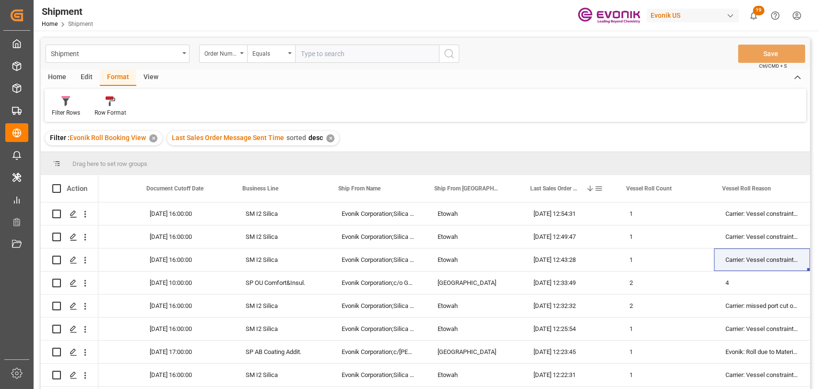
click at [600, 185] on span at bounding box center [599, 188] width 9 height 9
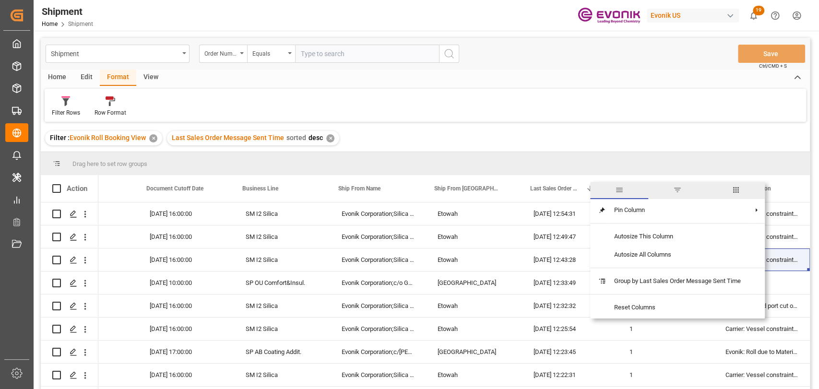
click at [737, 193] on span "columns" at bounding box center [736, 190] width 9 height 9
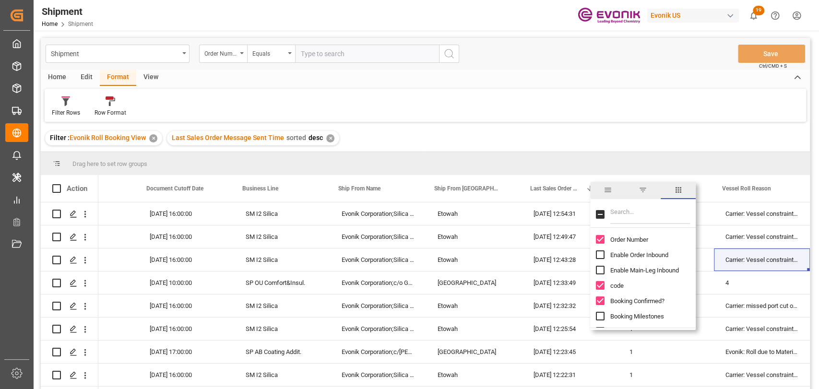
click at [614, 108] on div "Filter Rows Row Format" at bounding box center [426, 105] width 762 height 33
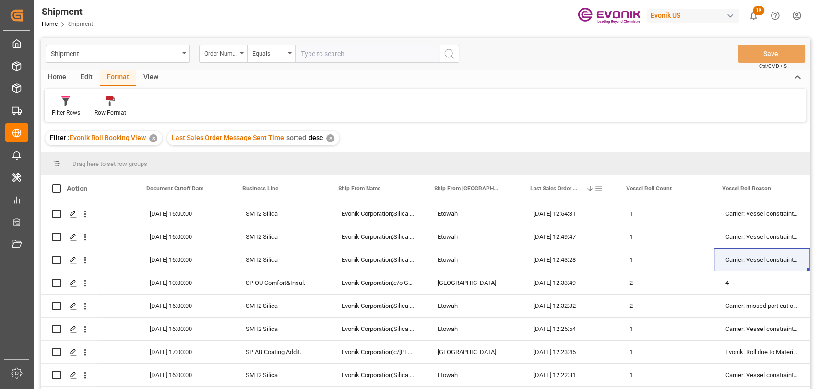
click at [597, 186] on span at bounding box center [599, 188] width 9 height 9
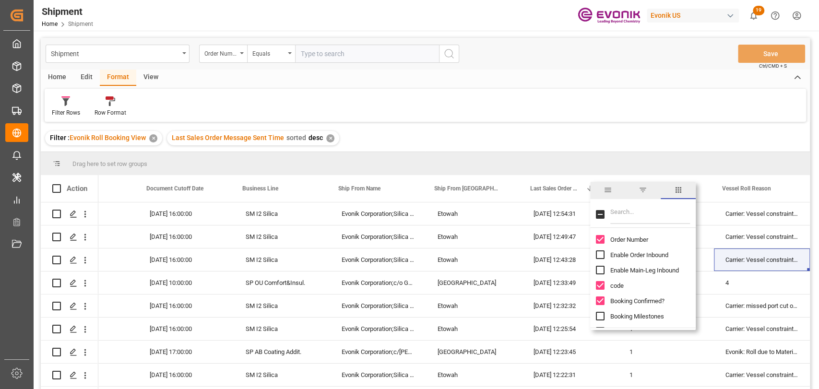
click at [640, 193] on span "filter" at bounding box center [643, 190] width 9 height 9
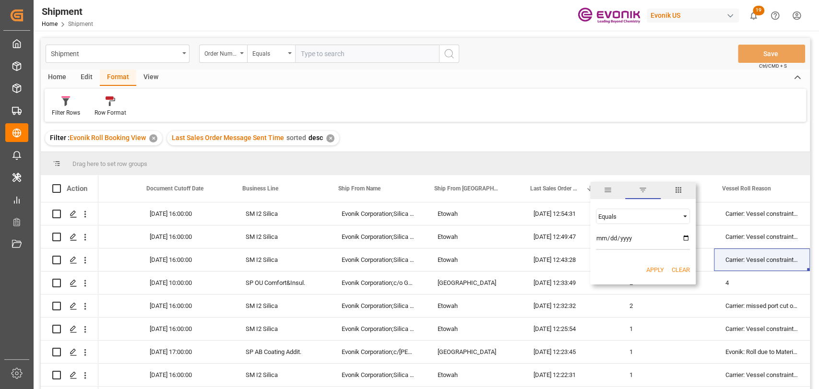
click at [682, 216] on span "Filtering operator" at bounding box center [685, 216] width 9 height 9
click at [638, 214] on div "Equals" at bounding box center [639, 216] width 81 height 7
click at [683, 236] on input "date" at bounding box center [643, 240] width 94 height 19
type input "2025-09-03"
click at [656, 269] on button "Apply" at bounding box center [656, 270] width 18 height 10
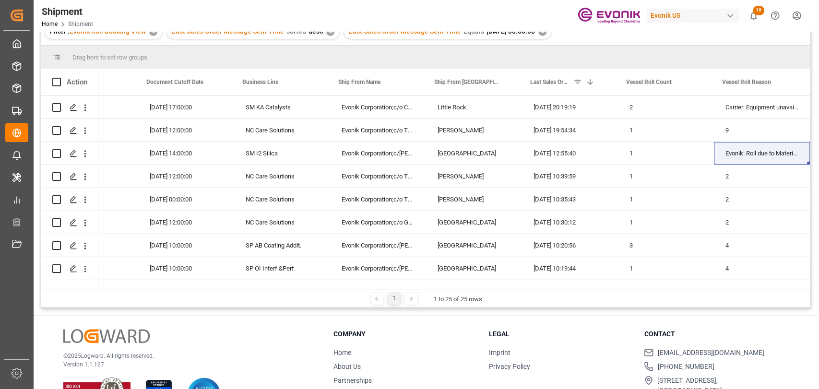
drag, startPoint x: 540, startPoint y: 285, endPoint x: 150, endPoint y: 289, distance: 390.3
click at [153, 296] on div "Drag here to set row groups Drag here to set column labels Action Estimated Tim…" at bounding box center [426, 177] width 770 height 263
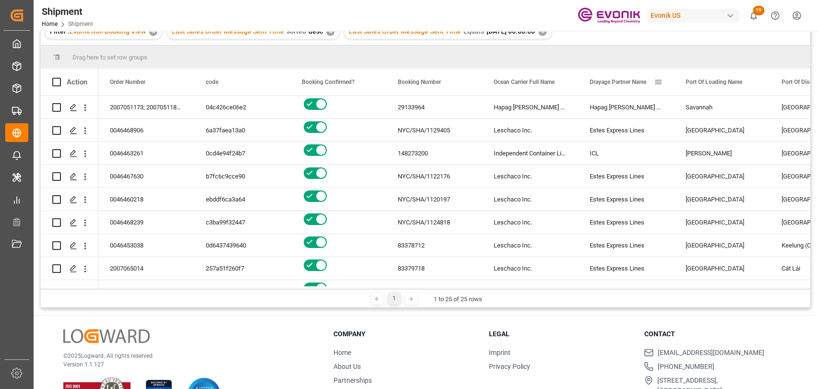
scroll to position [68, 0]
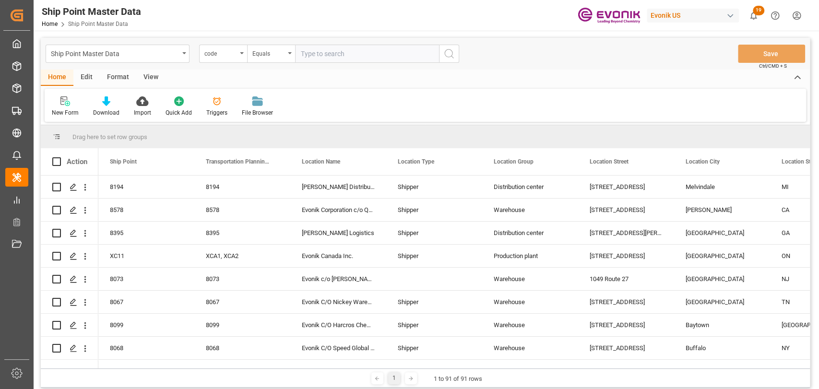
scroll to position [0, 284]
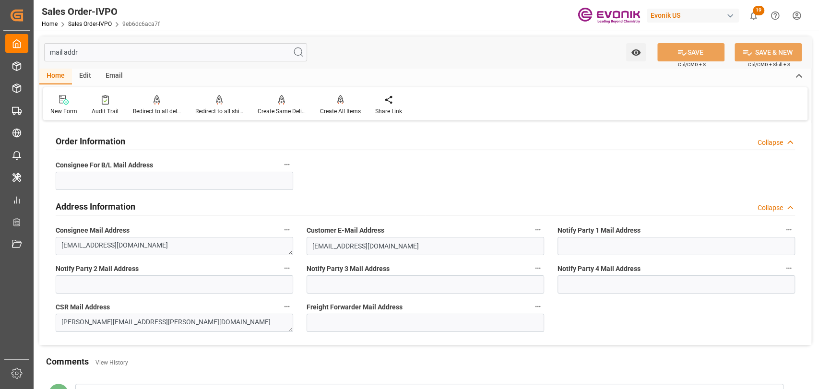
click at [152, 52] on input "mail addr" at bounding box center [175, 52] width 263 height 18
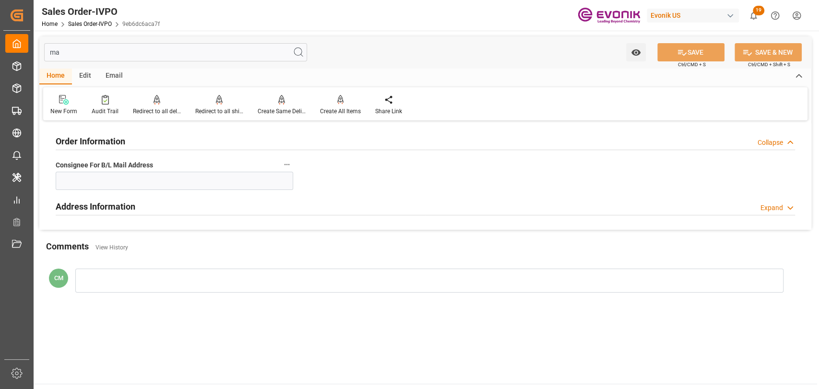
type input "m"
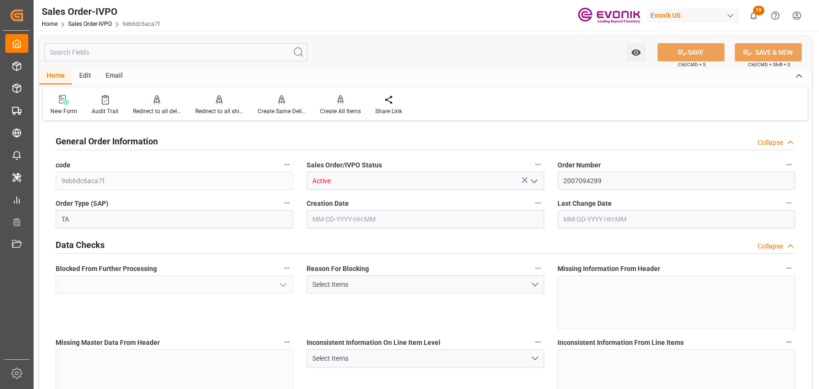
type input "No"
type input "BRSSZ"
type input "0"
type input "1"
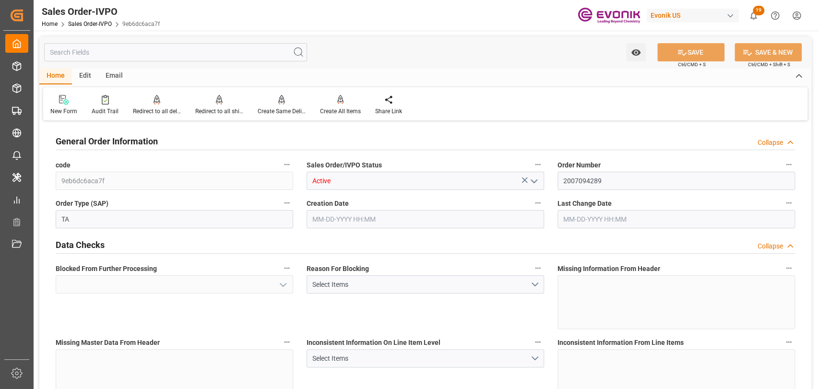
type input "1"
type input "8100"
type input "13.2102"
type input "17000"
type input "30"
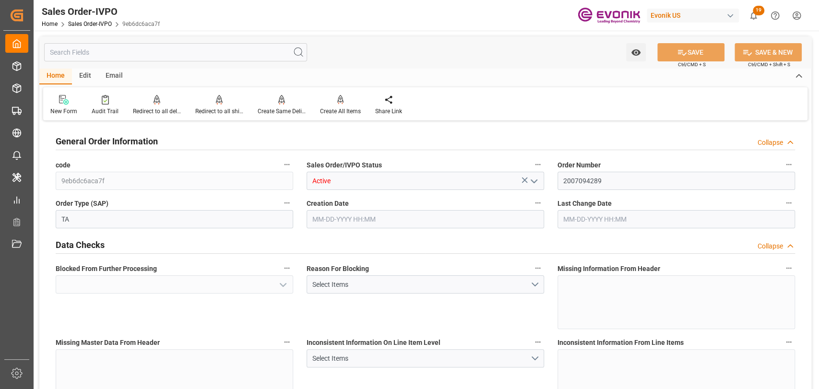
type input "Done"
type input "[DATE] 05:39"
type input "[DATE] 14:48"
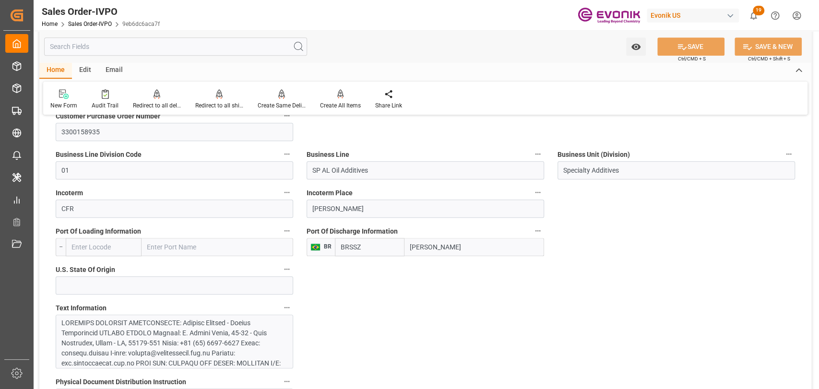
scroll to position [640, 0]
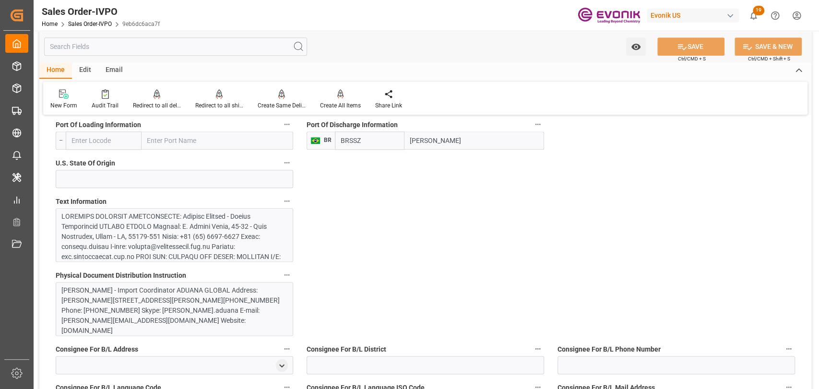
click at [170, 235] on div at bounding box center [171, 353] width 220 height 282
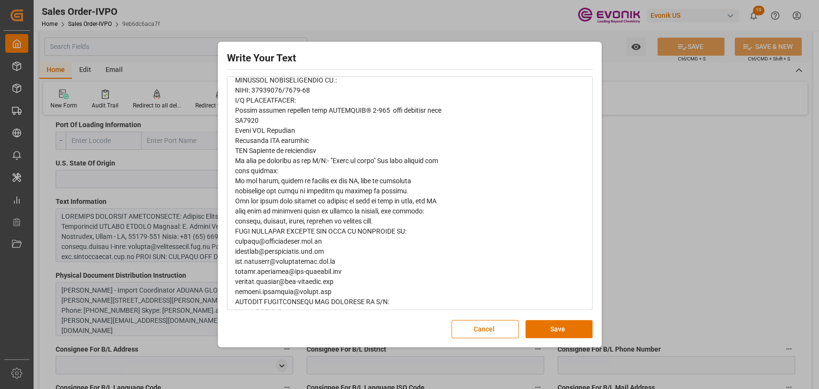
scroll to position [385, 0]
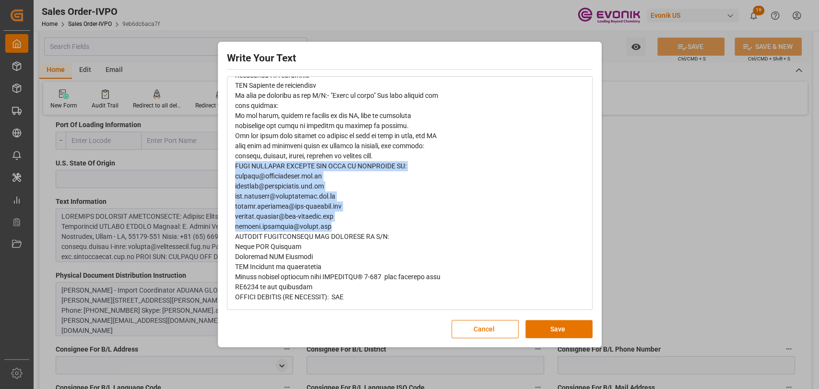
drag, startPoint x: 342, startPoint y: 228, endPoint x: 226, endPoint y: 166, distance: 131.8
click at [226, 166] on div "Write Your Text Normal 14 Font Cancel Save" at bounding box center [409, 194] width 379 height 301
click at [419, 230] on div "rdw-editor" at bounding box center [410, 20] width 350 height 565
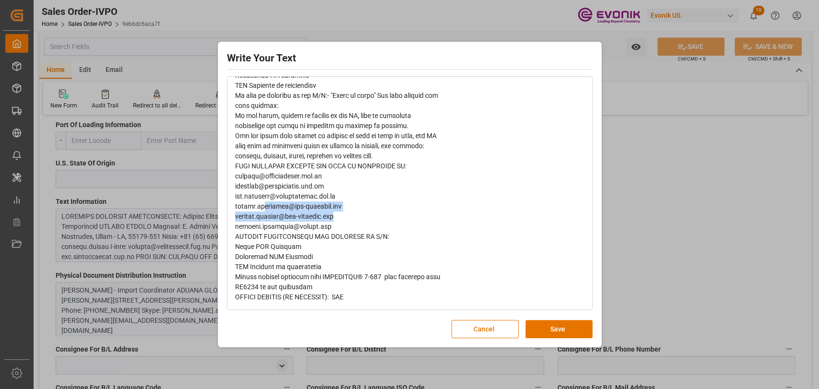
drag, startPoint x: 349, startPoint y: 218, endPoint x: 265, endPoint y: 211, distance: 83.8
click at [265, 211] on div "rdw-editor" at bounding box center [410, 20] width 350 height 565
click at [302, 207] on span "rdw-editor" at bounding box center [338, 20] width 206 height 562
click at [236, 162] on span "rdw-editor" at bounding box center [338, 20] width 206 height 562
drag, startPoint x: 457, startPoint y: 326, endPoint x: 479, endPoint y: 308, distance: 28.0
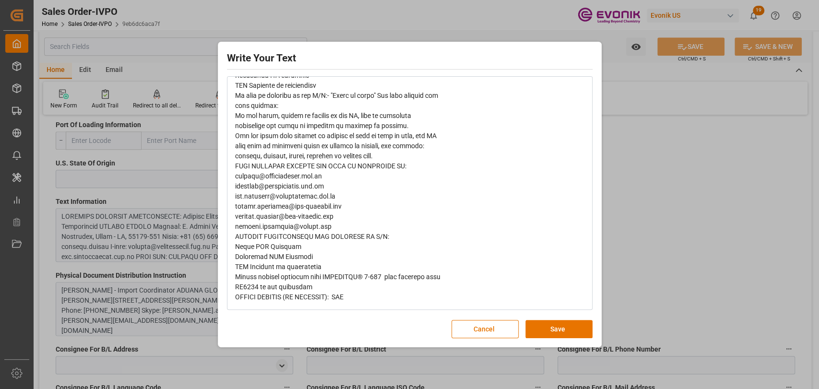
click at [459, 326] on button "Cancel" at bounding box center [485, 329] width 67 height 18
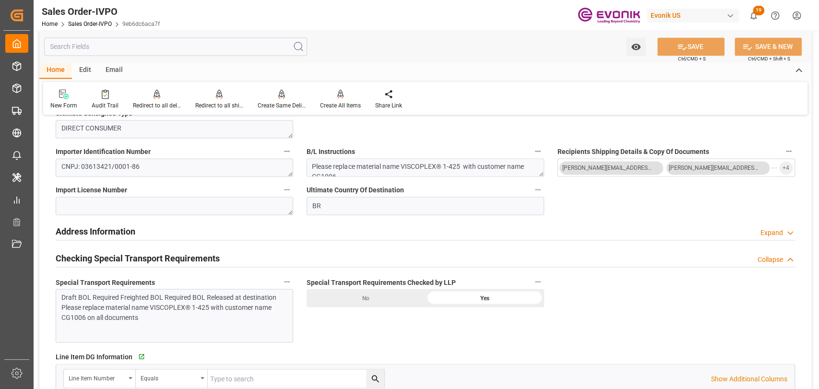
scroll to position [960, 0]
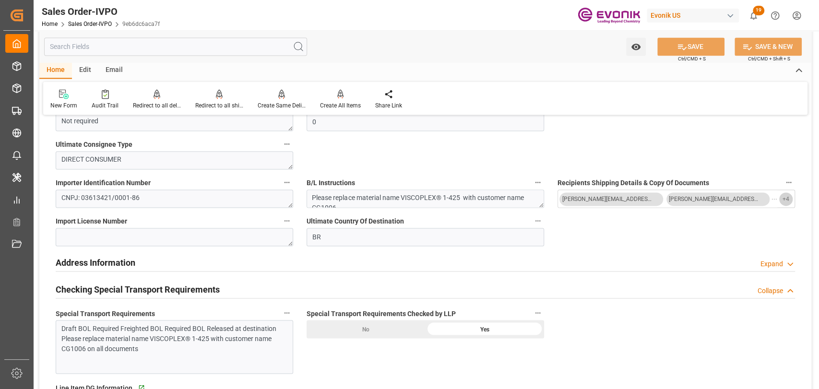
click at [783, 204] on span "+ 4" at bounding box center [786, 199] width 7 height 15
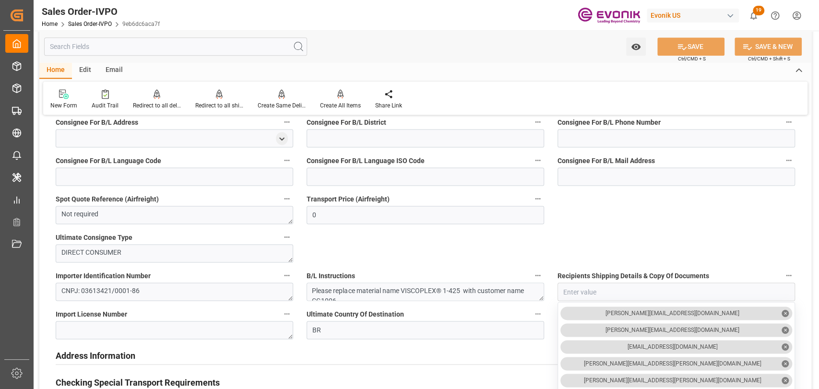
scroll to position [853, 0]
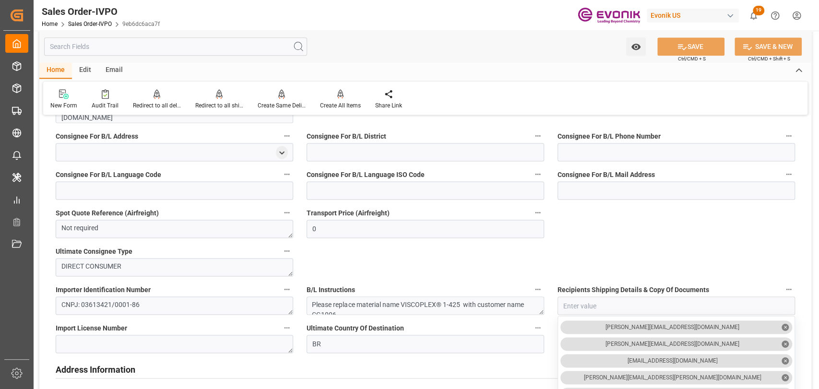
click at [95, 48] on input "text" at bounding box center [175, 46] width 263 height 18
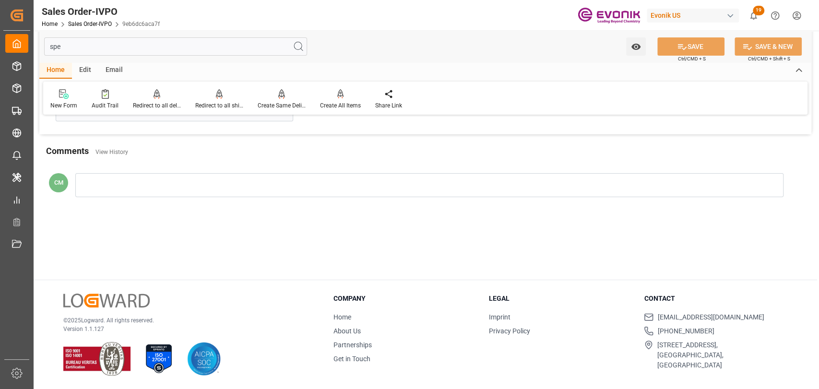
scroll to position [0, 0]
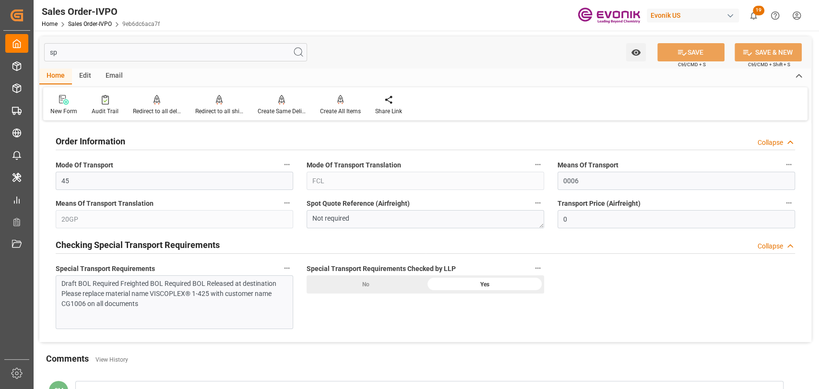
type input "s"
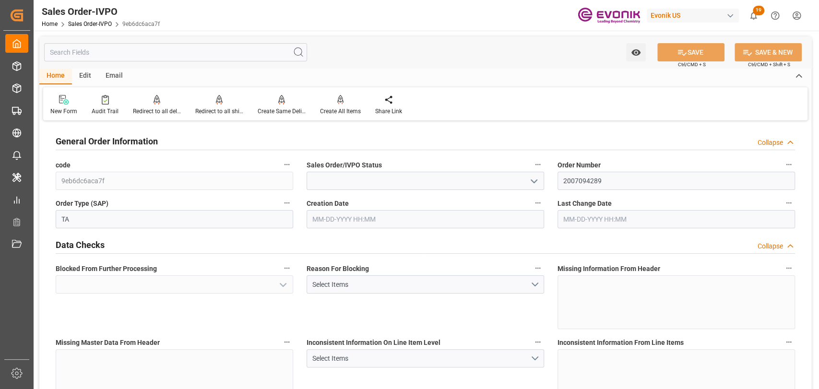
type input "Active"
type input "No"
type input "BRSSZ"
type input "Done"
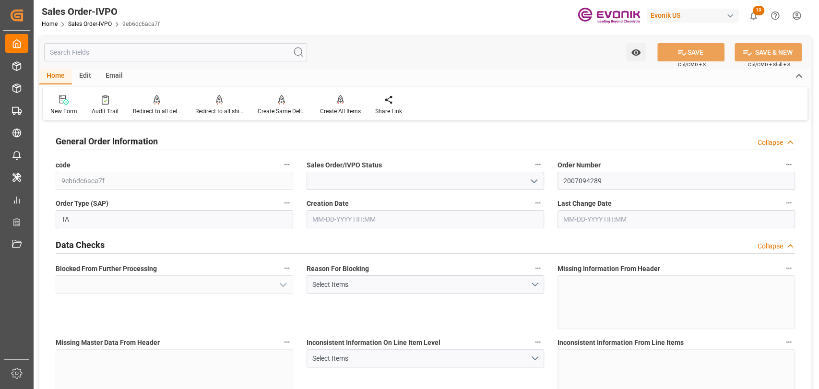
type input "1"
type input "8100"
type input "13.2102"
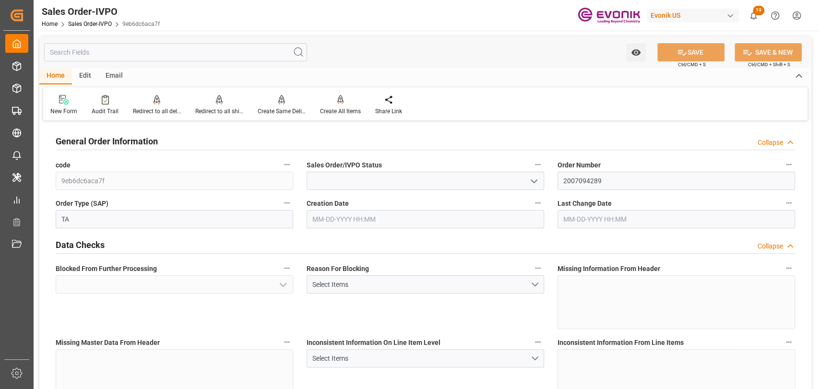
type input "17000"
type input "30"
type input "Done"
type input "[DATE] 05:39"
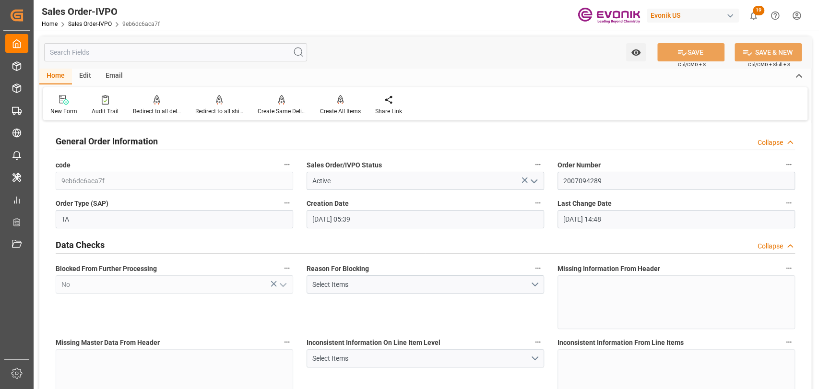
type input "[DATE] 14:48"
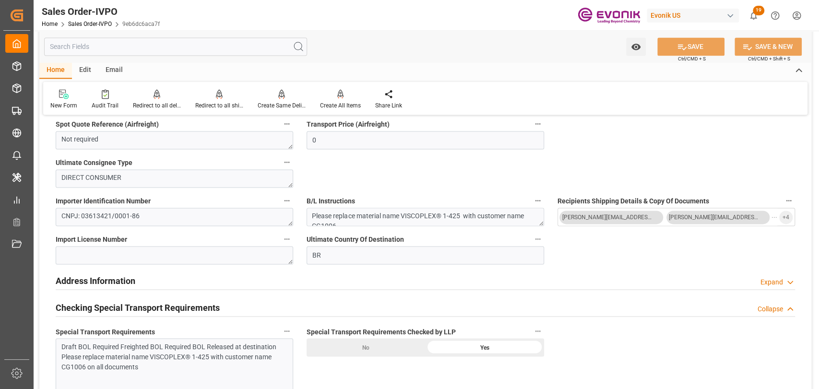
scroll to position [960, 0]
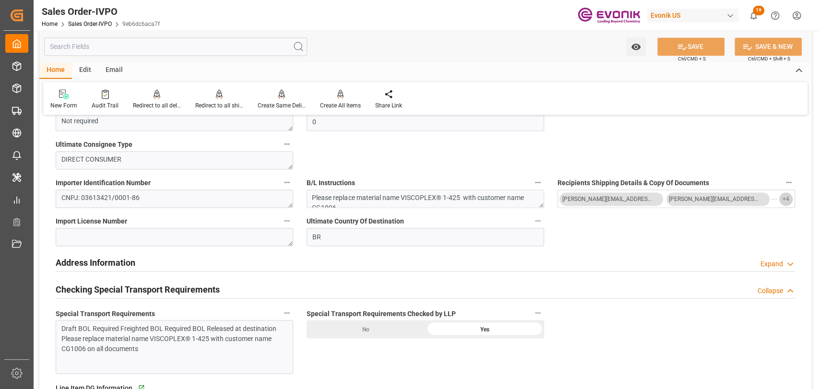
click at [789, 200] on span "+ 4" at bounding box center [786, 199] width 7 height 15
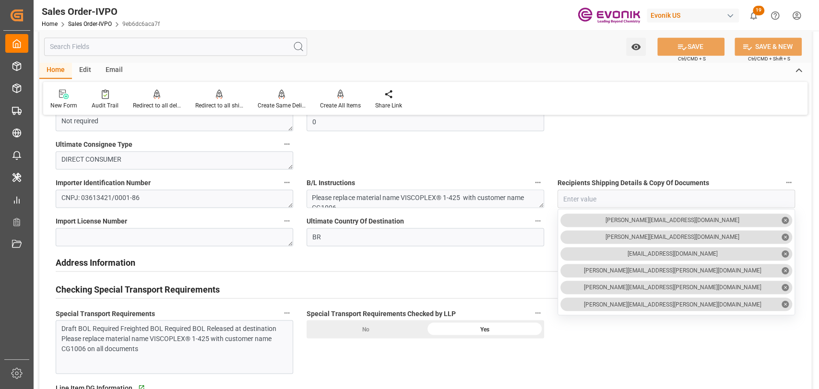
click at [582, 193] on input "close menu" at bounding box center [676, 199] width 237 height 18
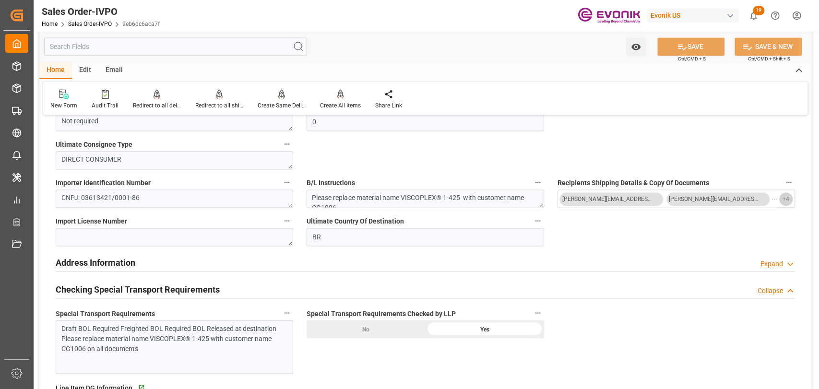
click at [781, 197] on button "+ 4" at bounding box center [786, 199] width 13 height 13
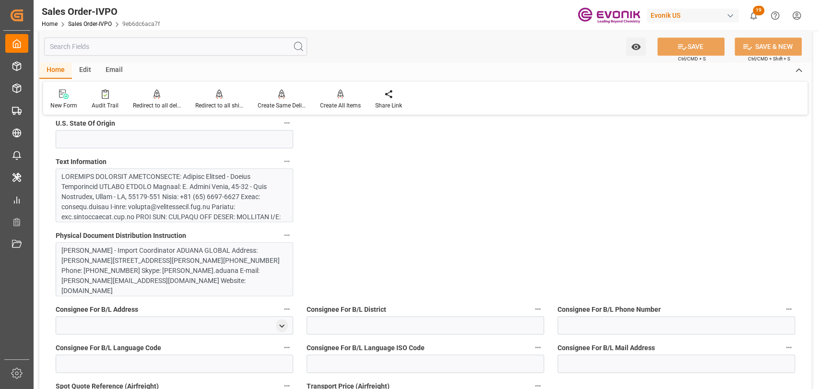
scroll to position [533, 0]
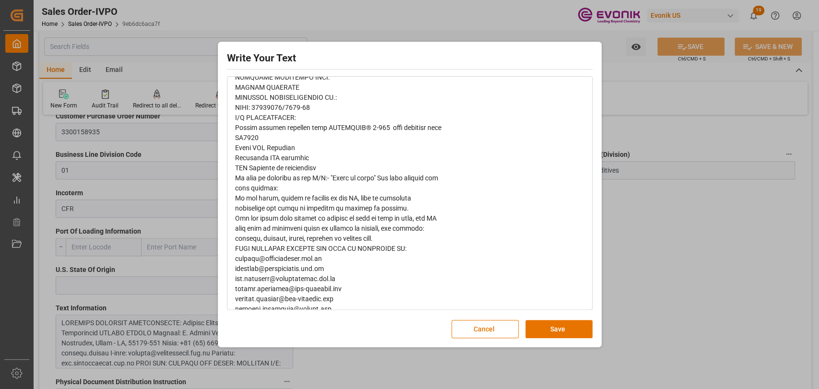
scroll to position [320, 0]
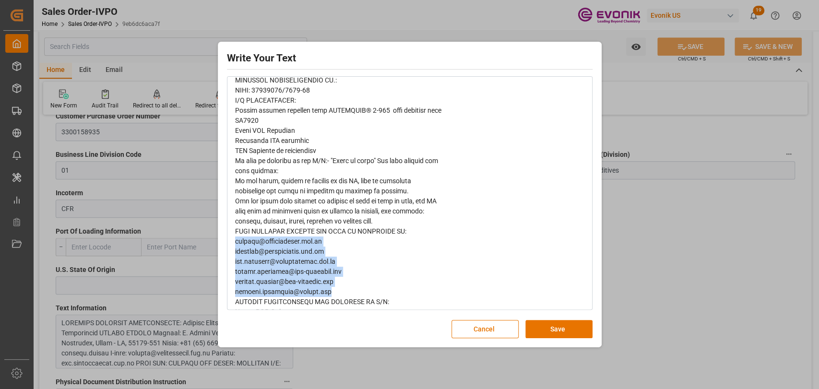
drag, startPoint x: 328, startPoint y: 293, endPoint x: 232, endPoint y: 241, distance: 108.9
click at [232, 241] on div "rdw-wrapper" at bounding box center [410, 85] width 364 height 578
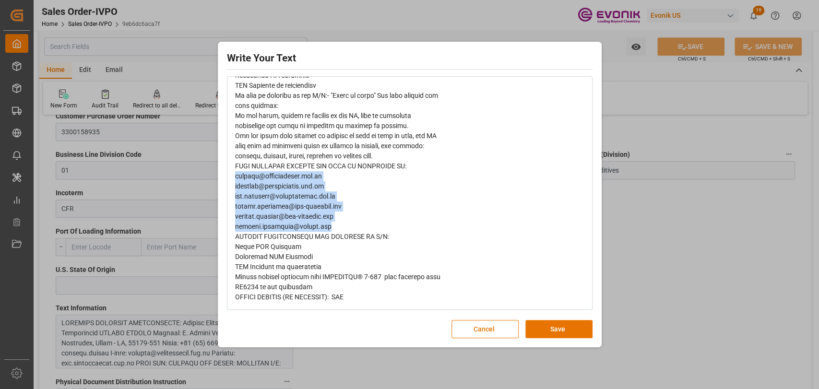
click at [337, 205] on span "rdw-editor" at bounding box center [338, 20] width 206 height 562
drag, startPoint x: 338, startPoint y: 226, endPoint x: 236, endPoint y: 177, distance: 112.9
click at [236, 177] on div "rdw-editor" at bounding box center [410, 20] width 350 height 565
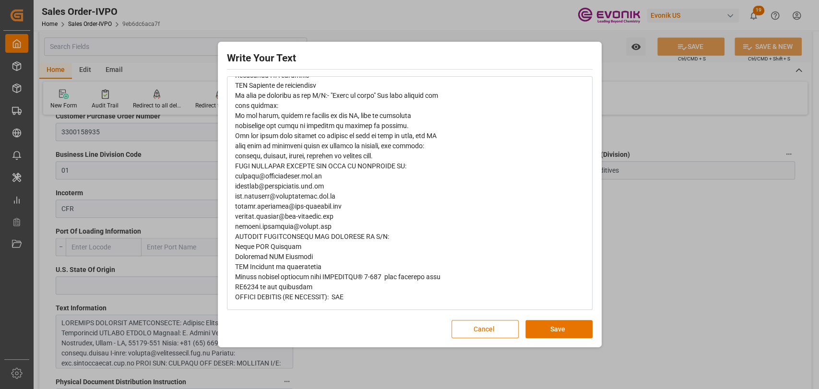
click at [486, 331] on button "Cancel" at bounding box center [485, 329] width 67 height 18
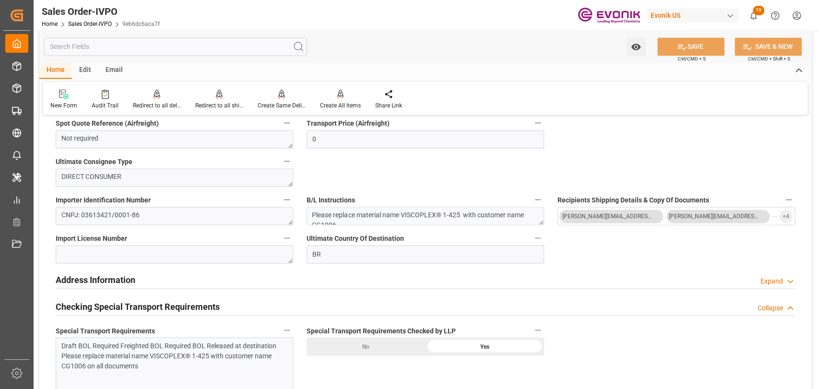
scroll to position [960, 0]
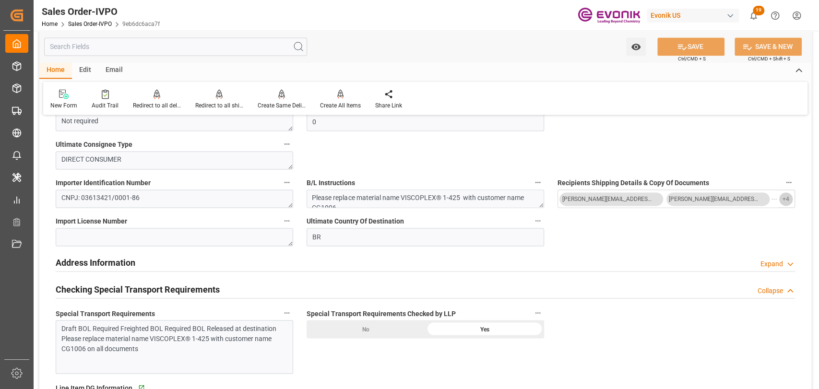
click at [788, 200] on span "+ 4" at bounding box center [786, 199] width 7 height 15
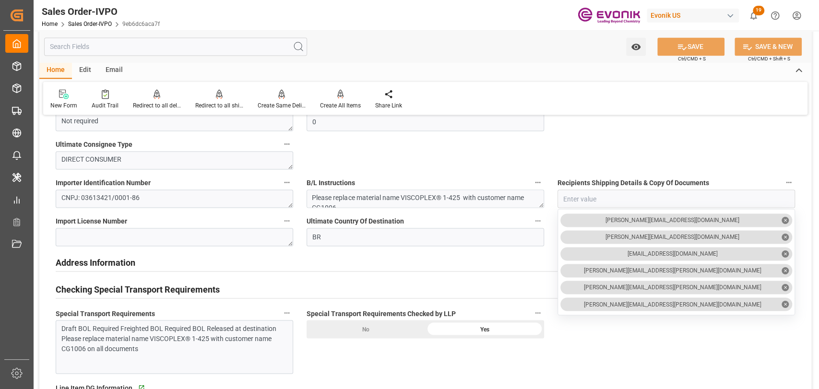
scroll to position [1067, 0]
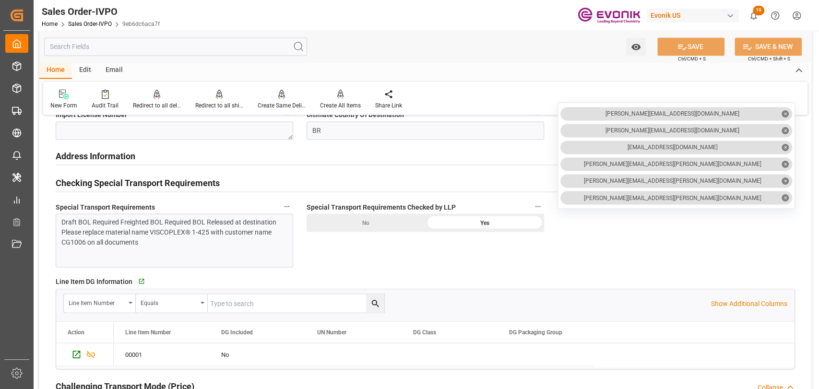
click at [151, 48] on input "text" at bounding box center [175, 46] width 263 height 18
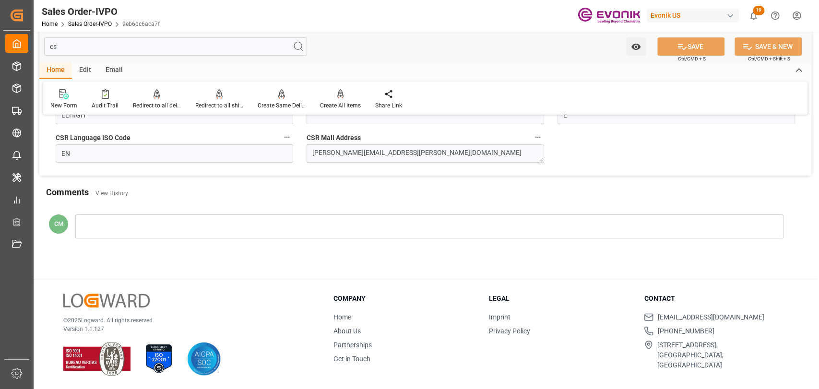
scroll to position [24, 0]
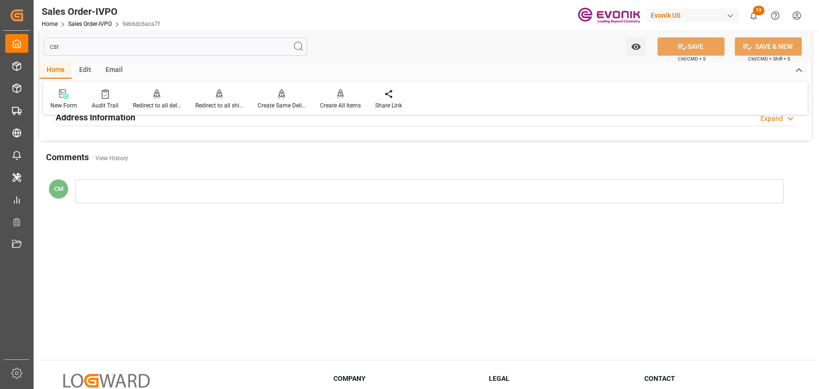
click at [121, 118] on h2 "Address Information" at bounding box center [96, 117] width 80 height 13
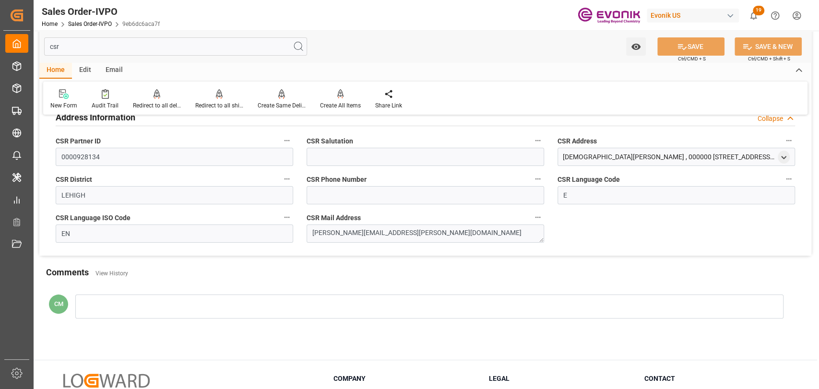
scroll to position [0, 0]
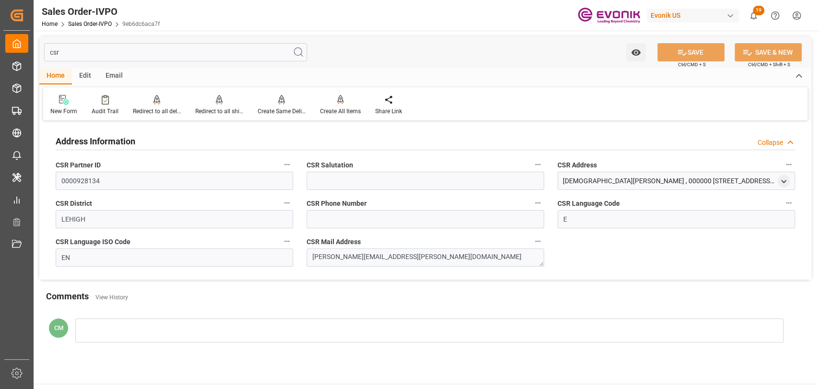
click at [121, 50] on input "csr" at bounding box center [175, 52] width 263 height 18
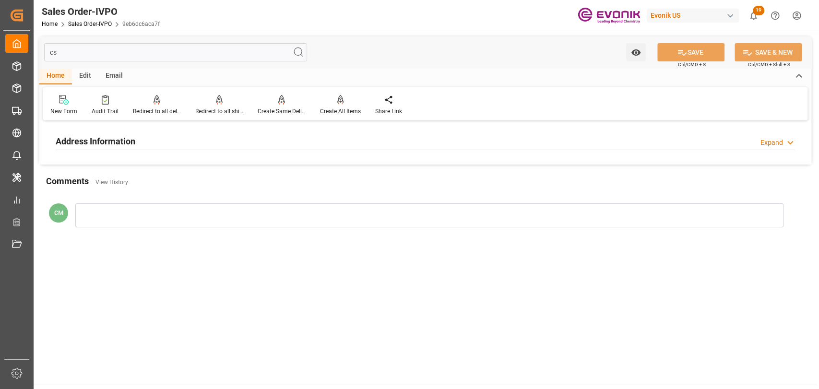
type input "c"
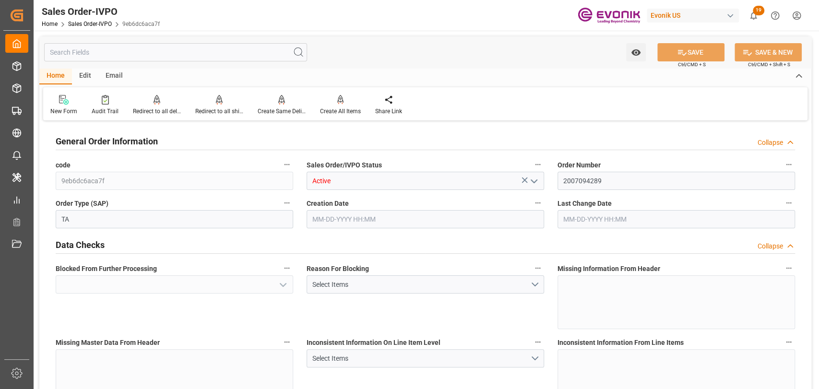
type input "No"
type input "BRSSZ"
type input "0"
type input "Done"
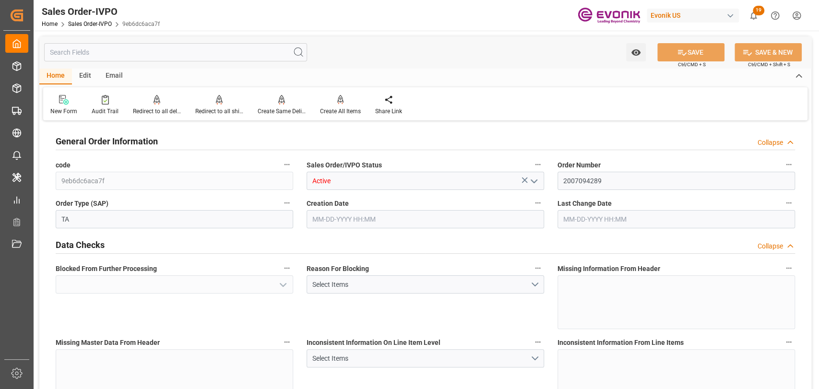
type input "1"
type input "8100"
type input "13.2102"
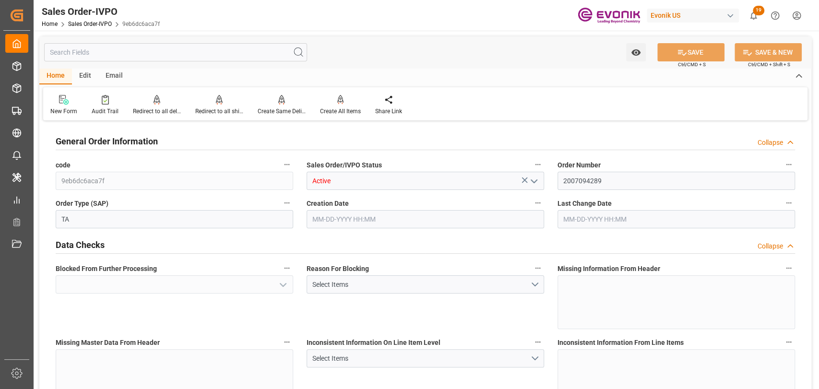
type input "17000"
type input "30"
type input "Done"
type input "[DATE] 05:39"
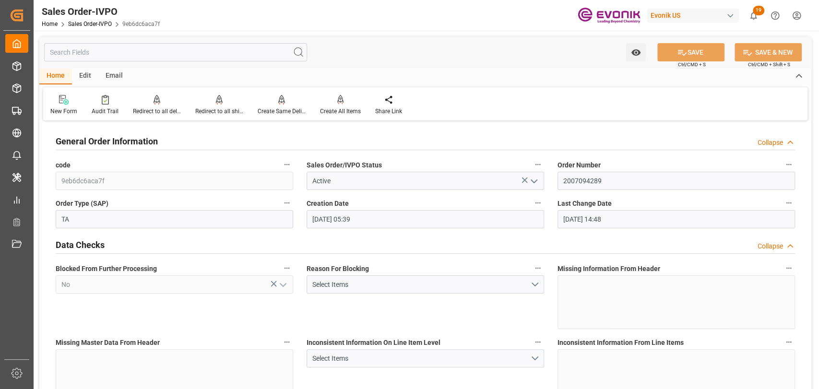
type input "[DATE] 14:48"
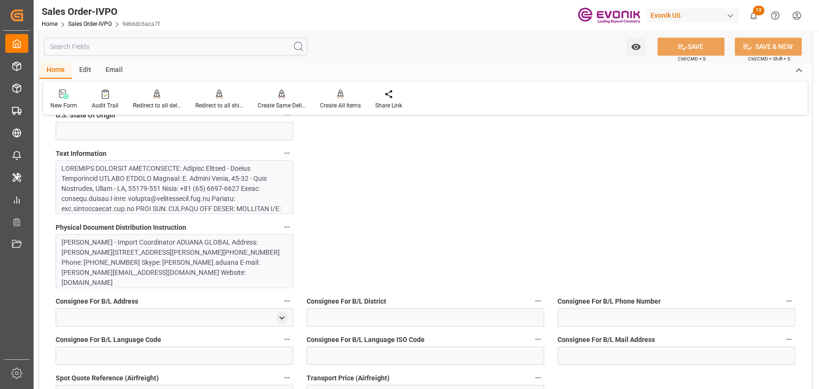
scroll to position [960, 0]
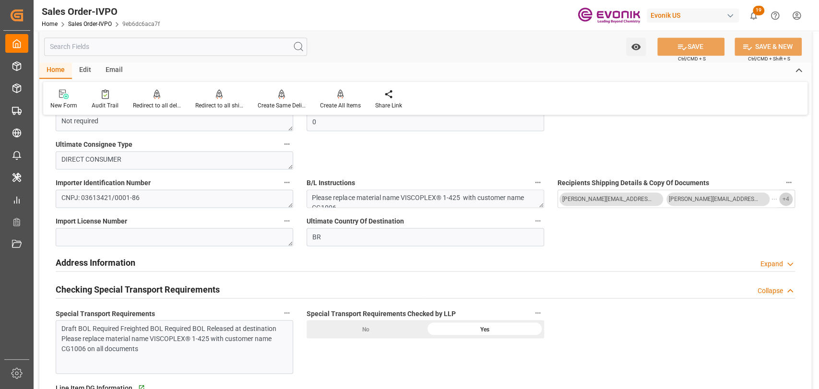
click at [787, 197] on span "+ 4" at bounding box center [786, 199] width 7 height 15
